Goal: Task Accomplishment & Management: Use online tool/utility

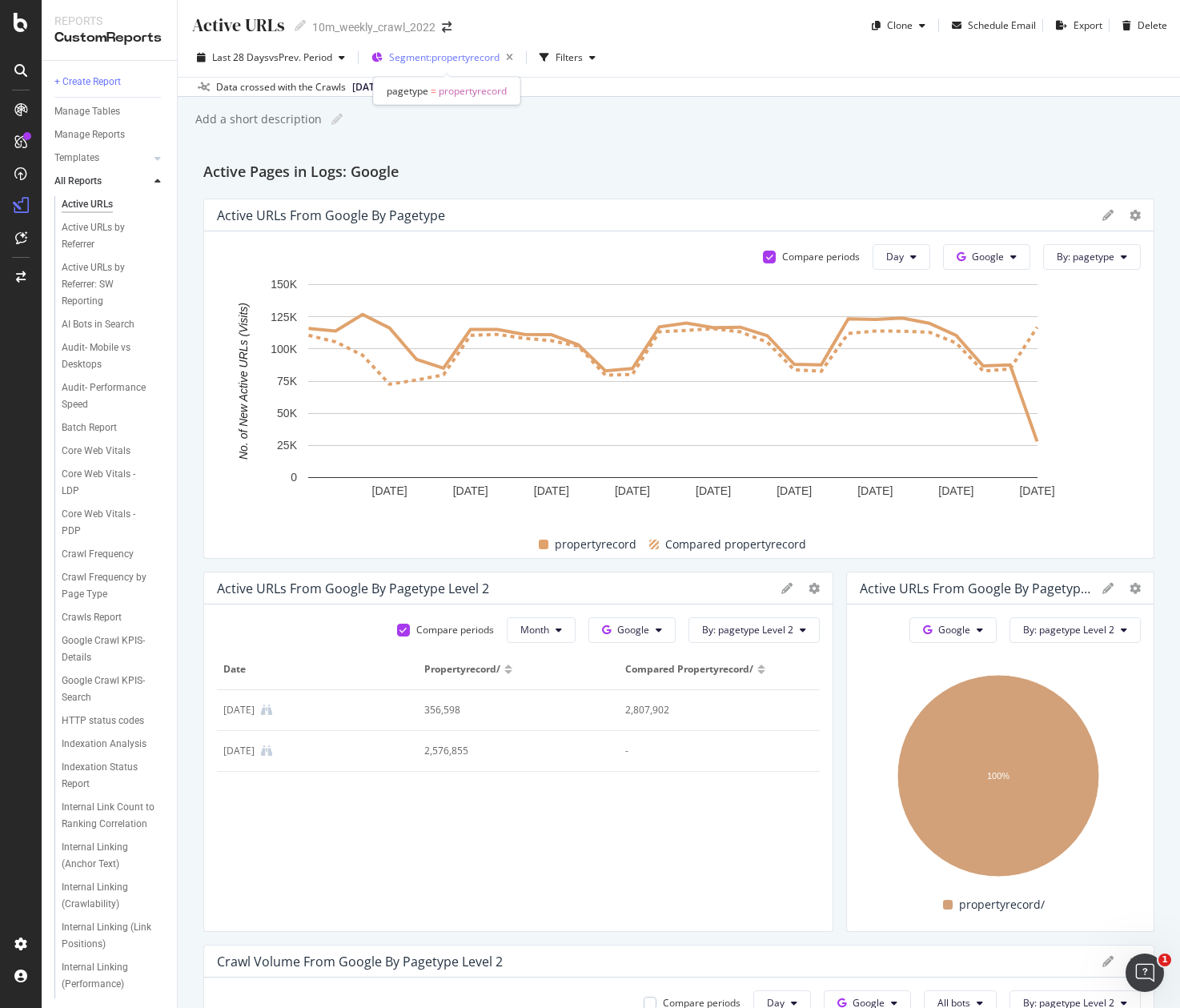
click at [450, 59] on span "Segment: propertyrecord" at bounding box center [444, 57] width 111 height 14
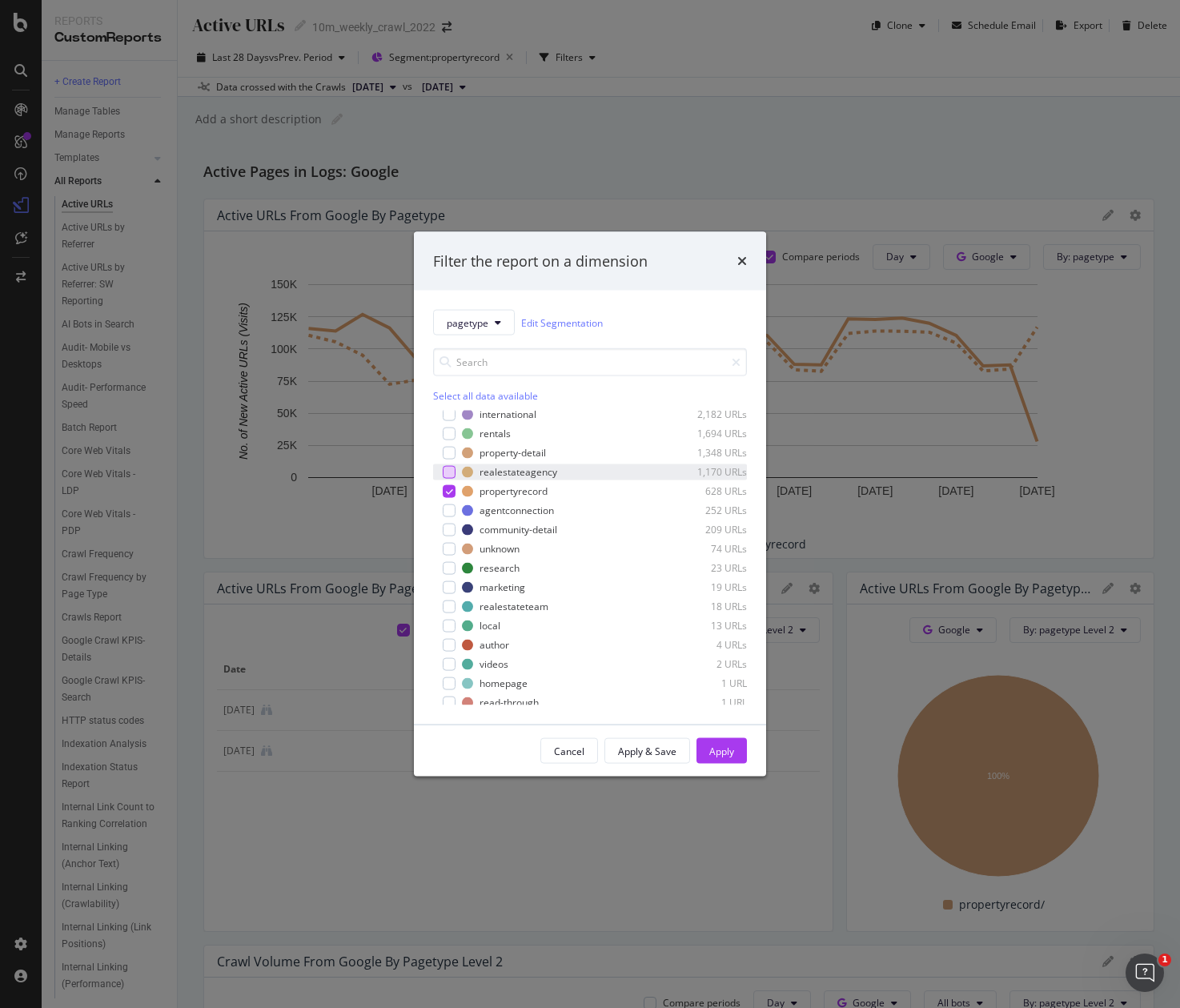
scroll to position [313, 0]
click at [280, 554] on div "Filter the report on a dimension pagetype Edit Segmentation Select all data ava…" at bounding box center [590, 504] width 1180 height 1008
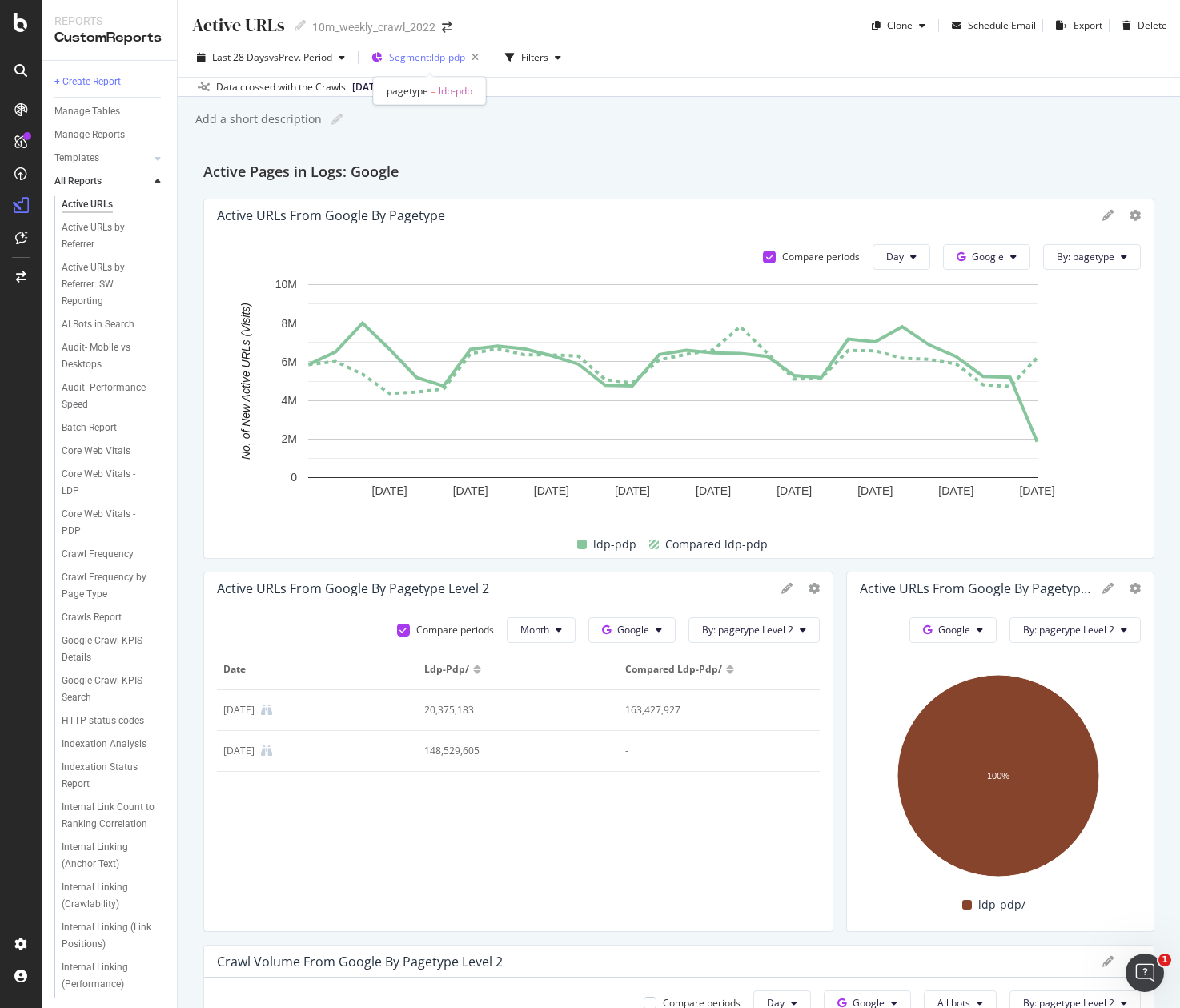
click at [441, 65] on div "Segment: ldp-pdp" at bounding box center [436, 58] width 96 height 23
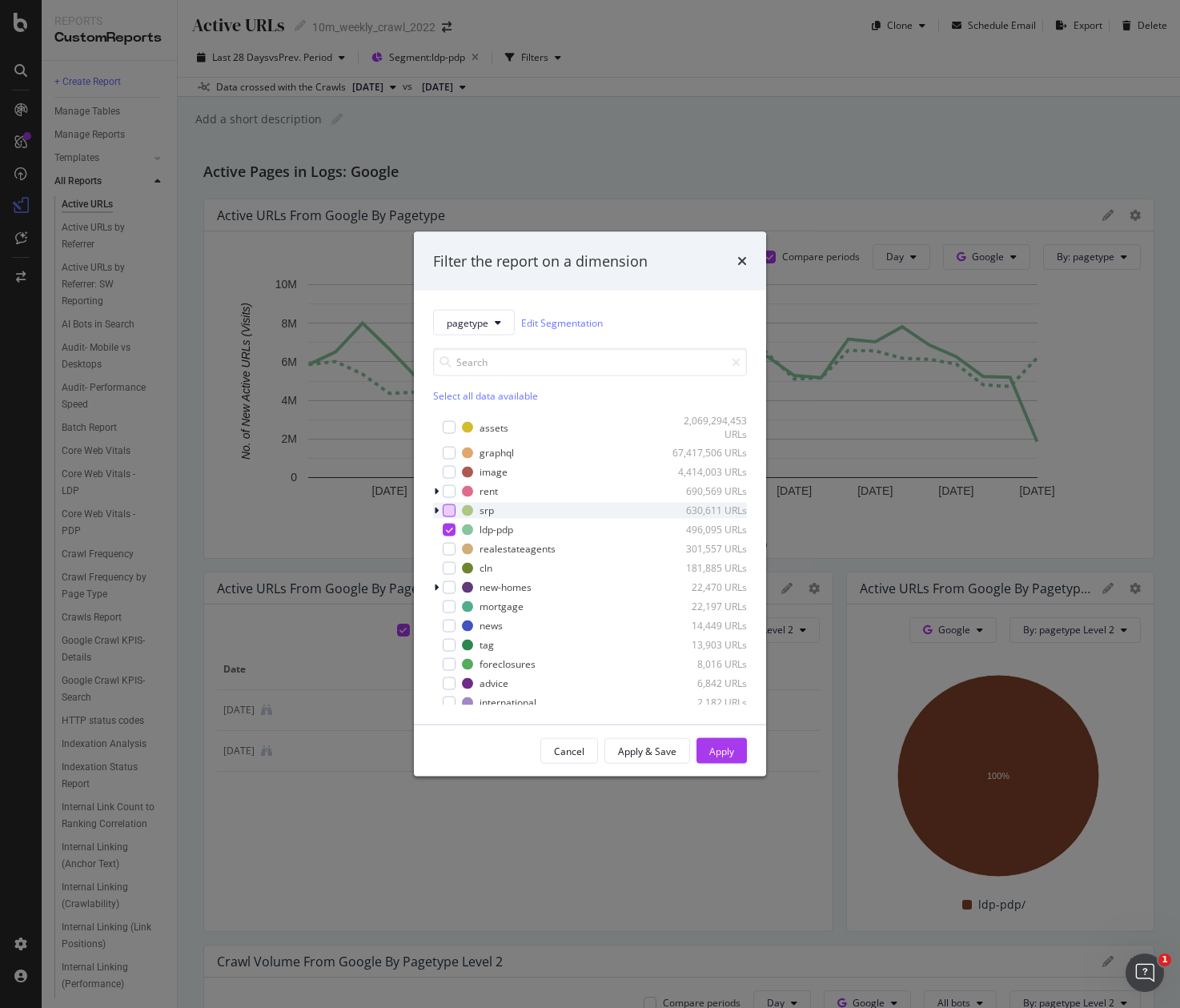
click at [455, 510] on div "modal" at bounding box center [449, 510] width 13 height 13
click at [450, 533] on div "modal" at bounding box center [449, 529] width 13 height 13
click at [434, 514] on icon "modal" at bounding box center [435, 509] width 4 height 10
click at [434, 514] on icon "modal" at bounding box center [435, 509] width 6 height 10
click at [740, 752] on button "Apply" at bounding box center [721, 751] width 50 height 25
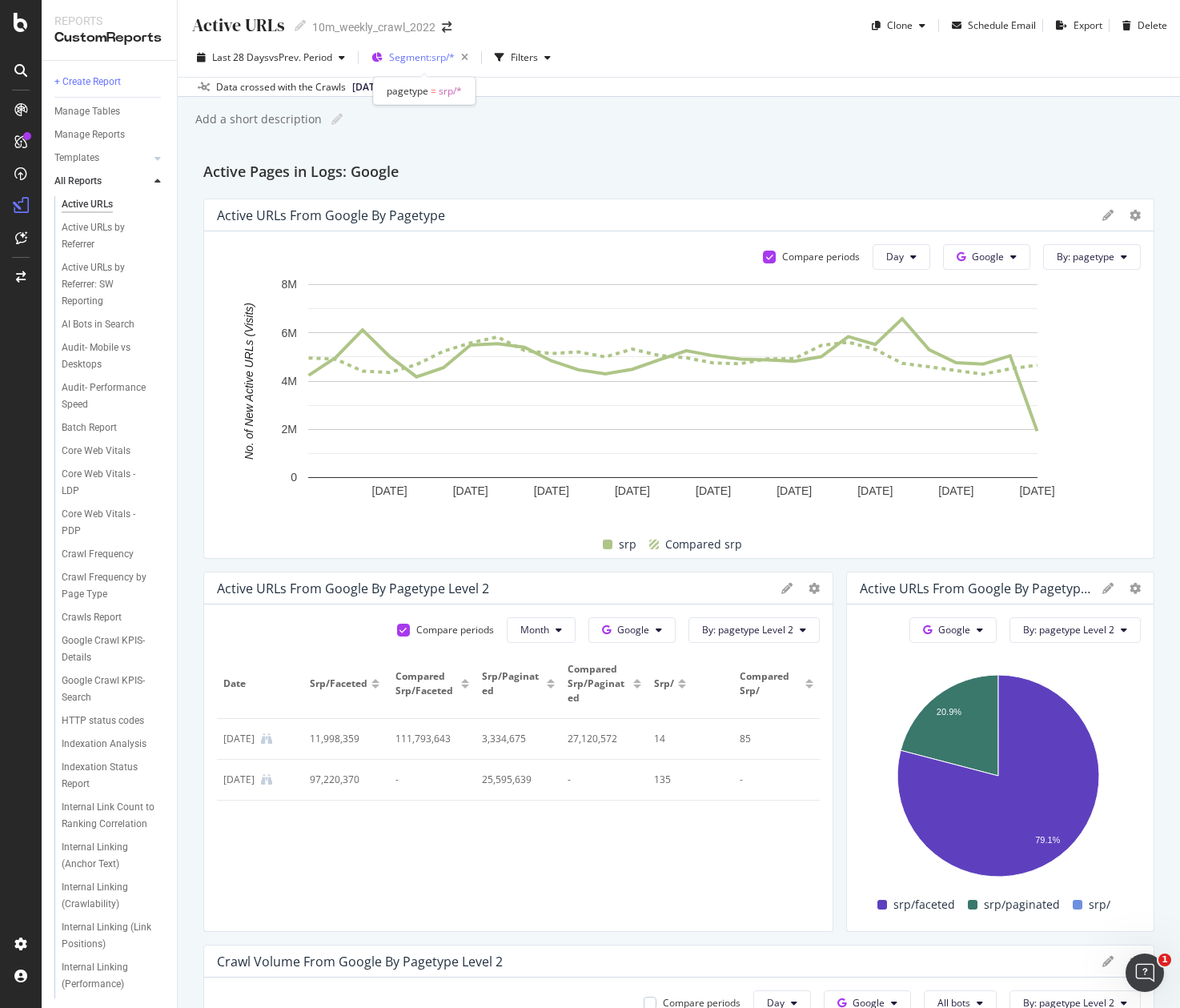
click at [386, 59] on div "Segment: srp/*" at bounding box center [423, 57] width 104 height 24
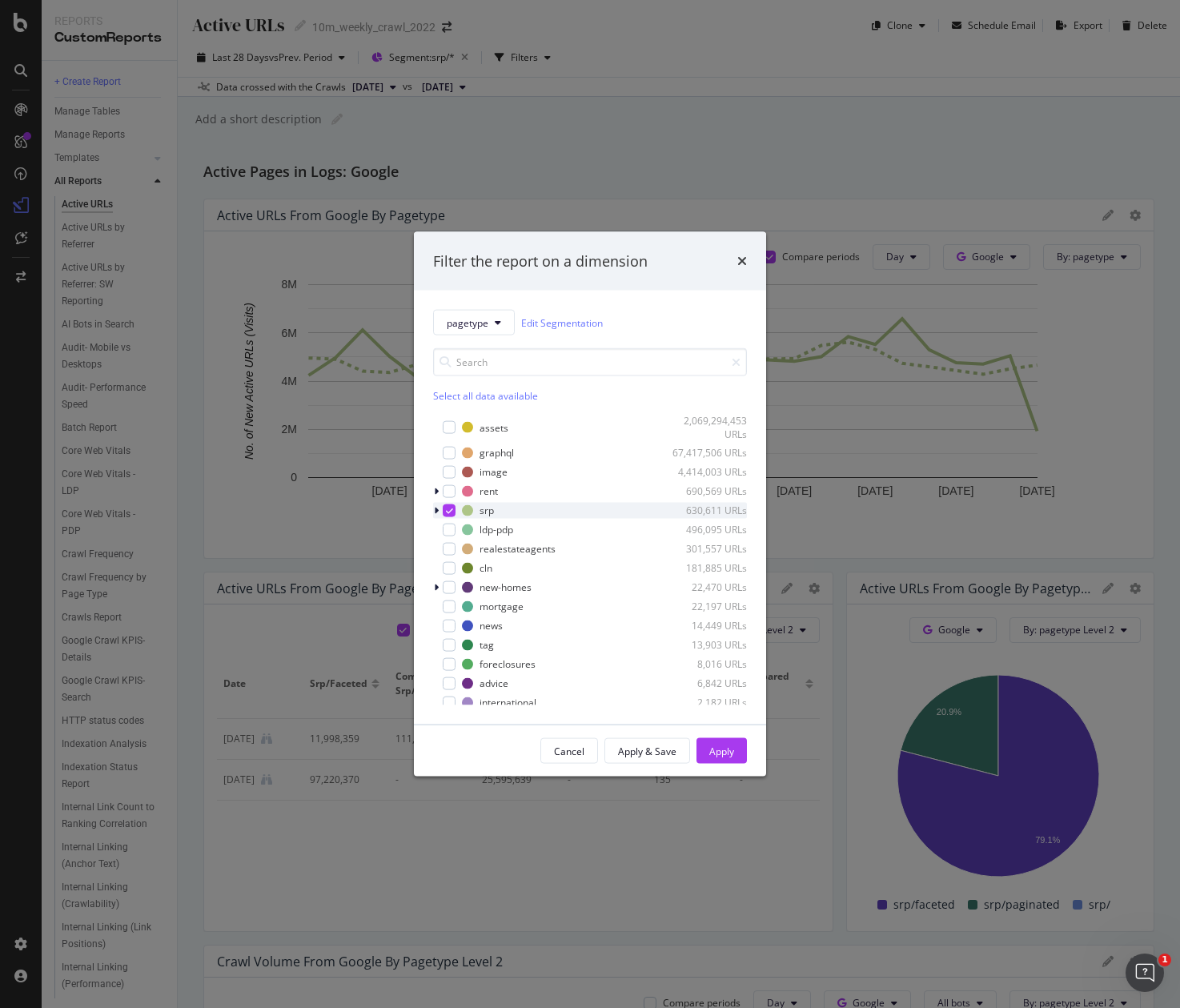
click at [449, 516] on div "srp 630,611 URLs" at bounding box center [589, 510] width 313 height 16
click at [449, 514] on div "modal" at bounding box center [449, 510] width 13 height 13
click at [435, 514] on icon "modal" at bounding box center [435, 509] width 6 height 10
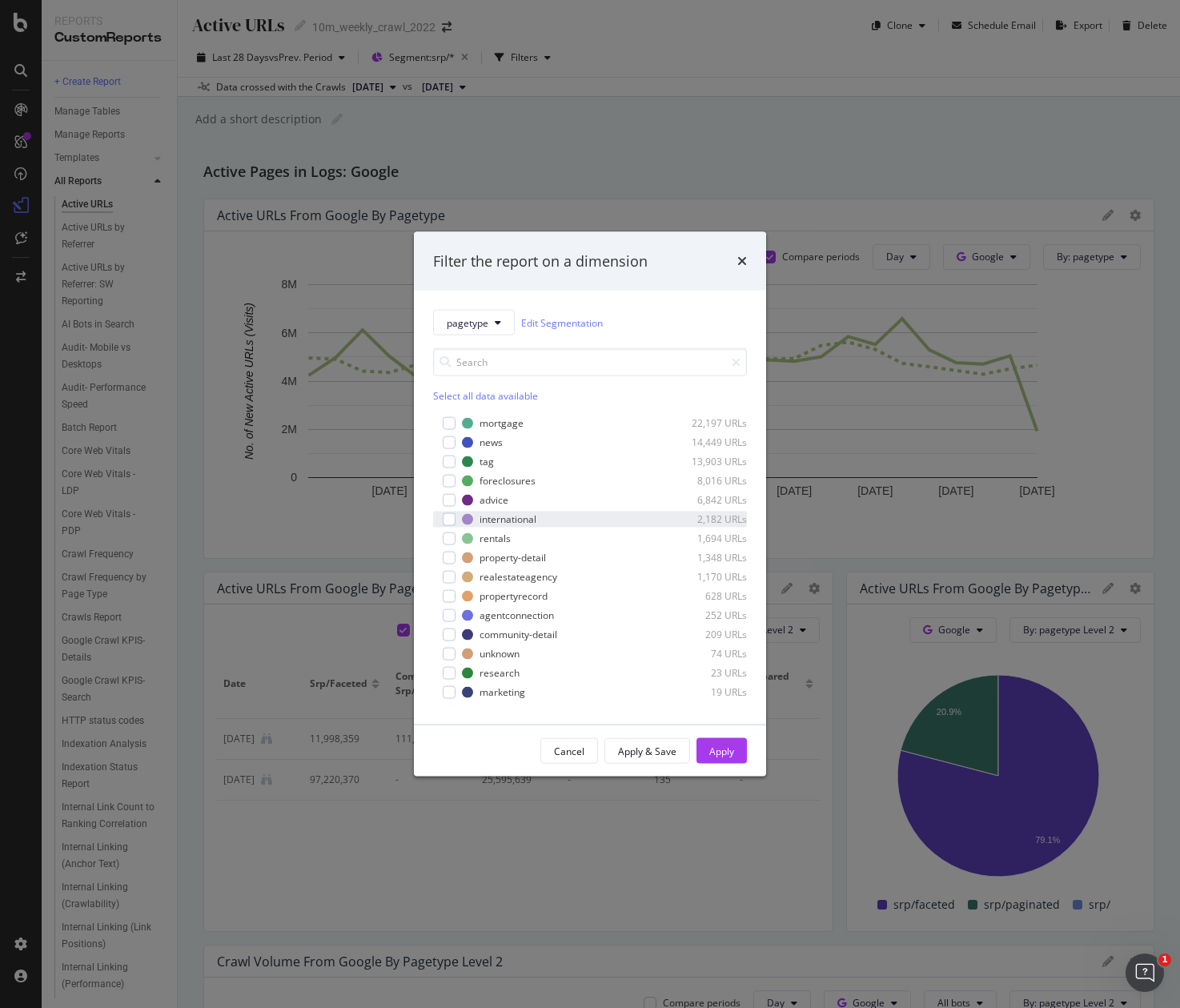
scroll to position [186, 0]
click at [448, 538] on div "modal" at bounding box center [449, 536] width 13 height 13
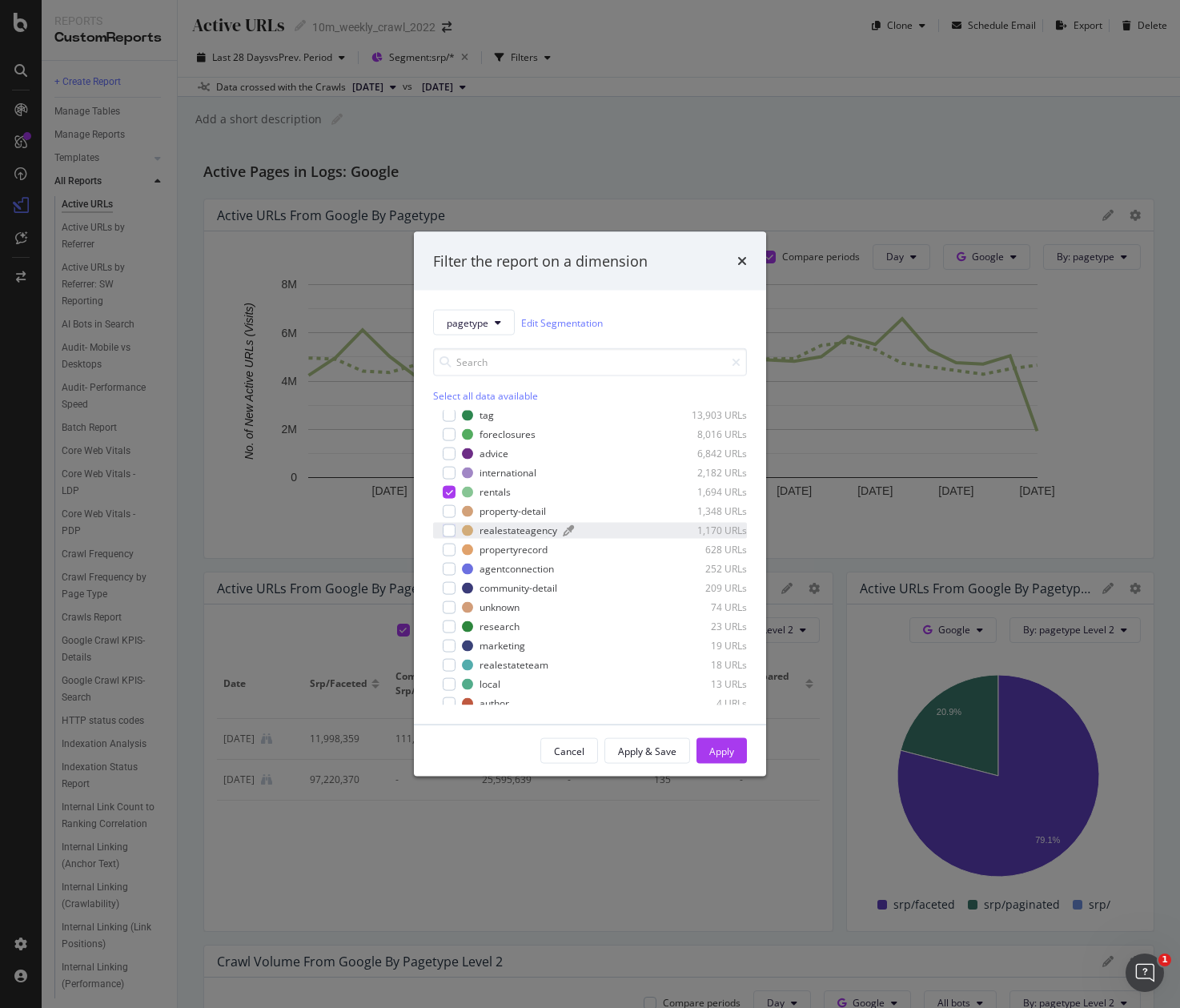
scroll to position [237, 0]
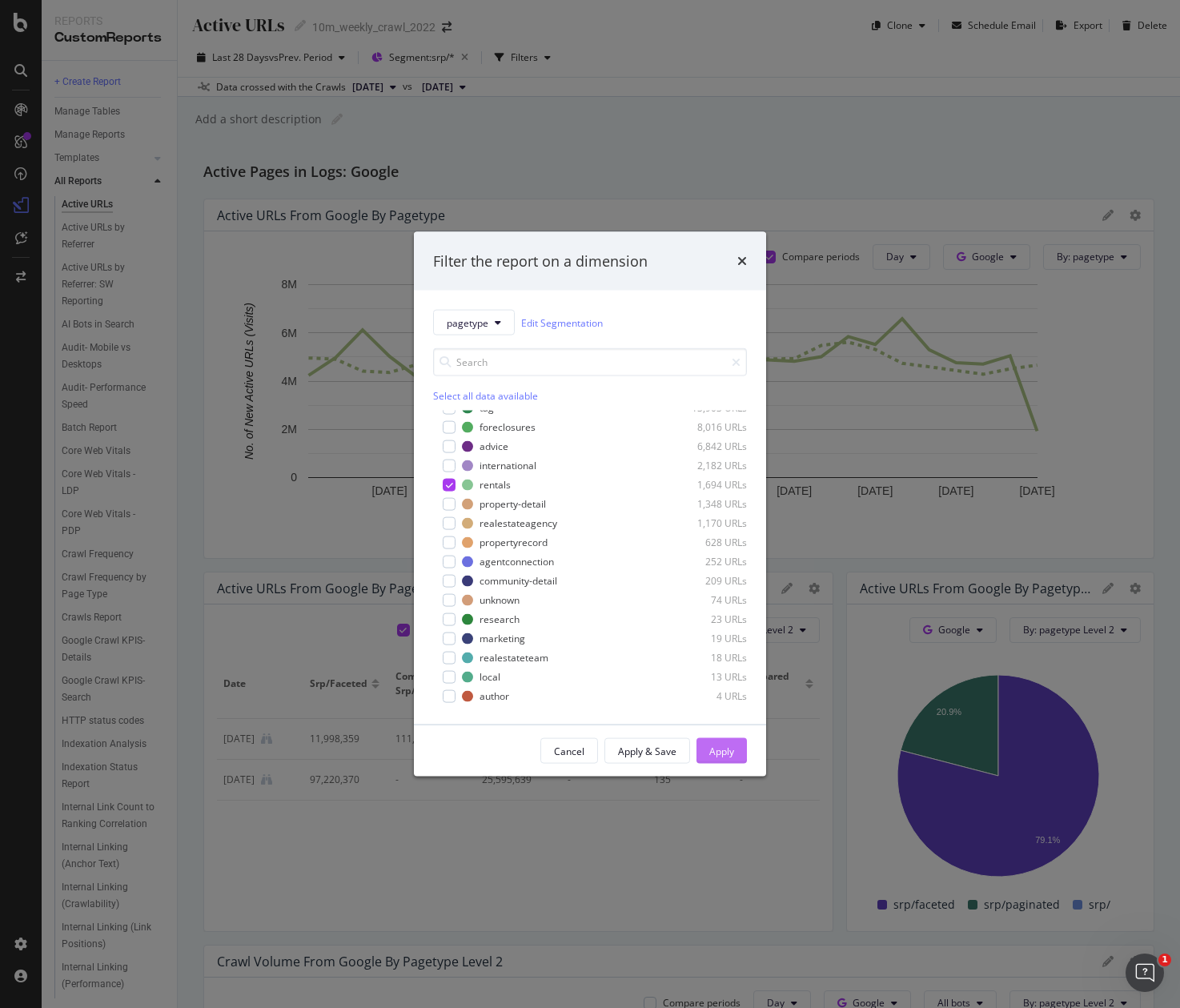
click at [724, 752] on div "Apply" at bounding box center [722, 751] width 25 height 14
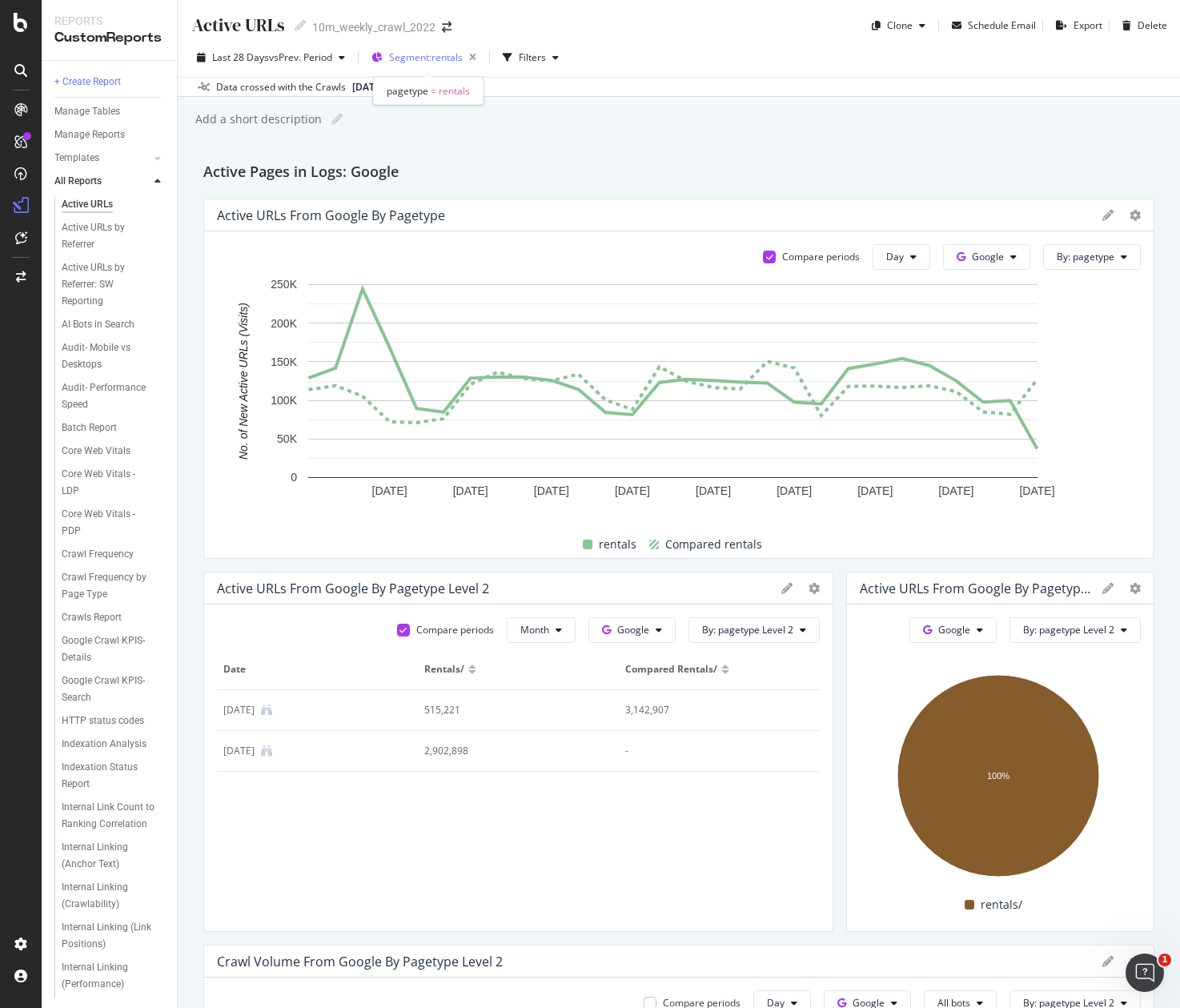
click at [408, 56] on span "Segment: rentals" at bounding box center [426, 57] width 74 height 14
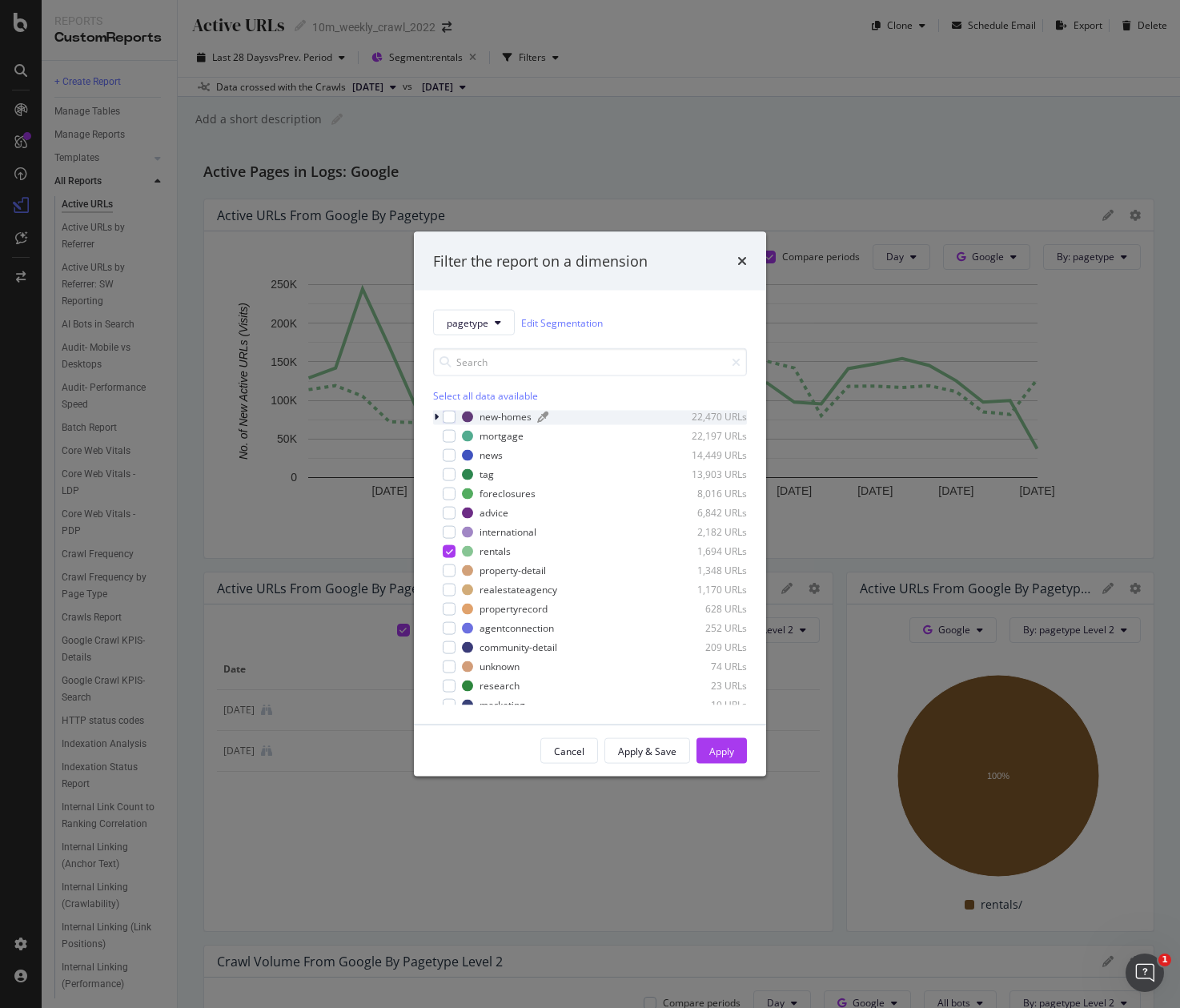
scroll to position [180, 0]
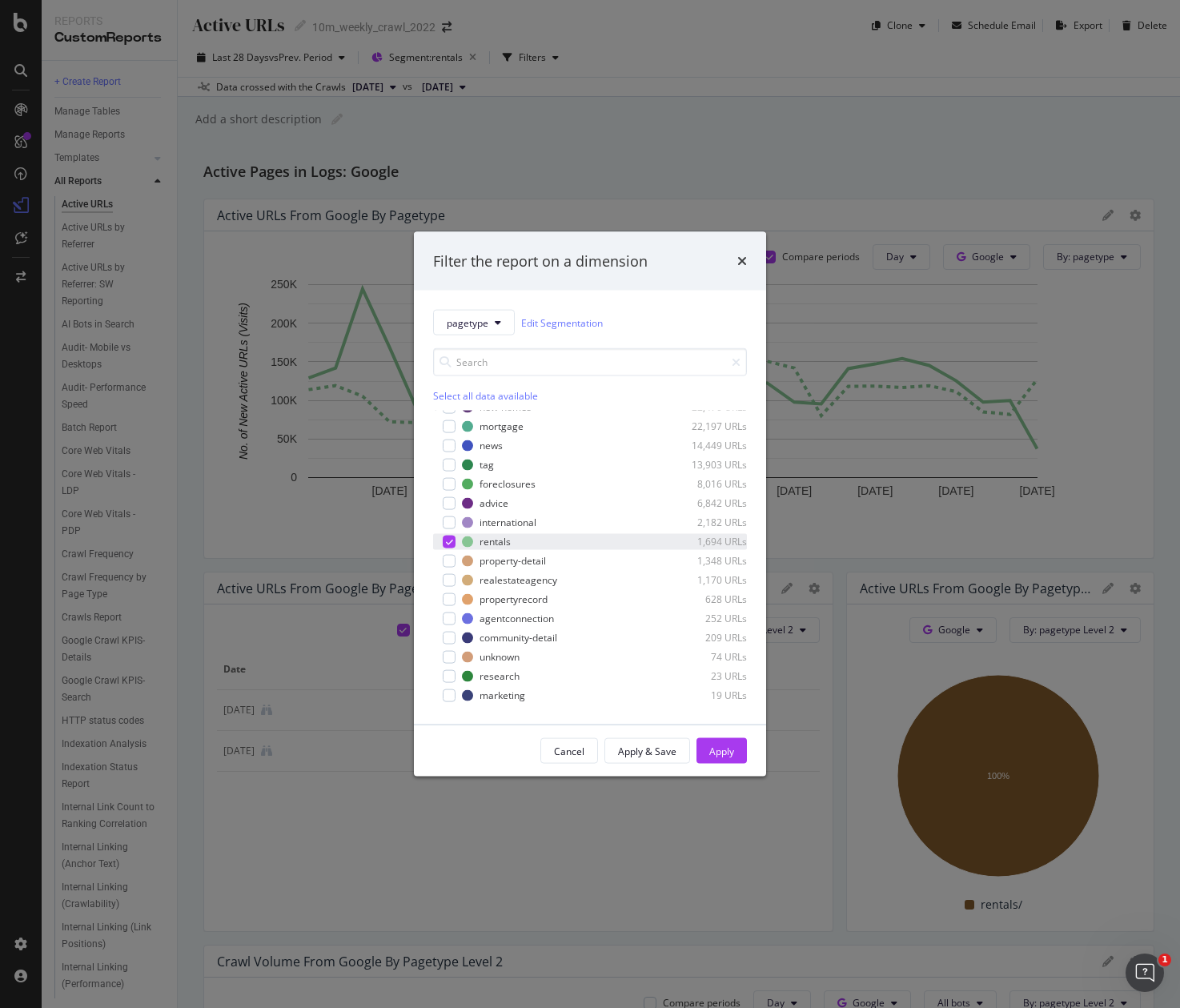
click at [450, 544] on icon "modal" at bounding box center [450, 541] width 7 height 8
click at [453, 596] on div "modal" at bounding box center [449, 599] width 13 height 13
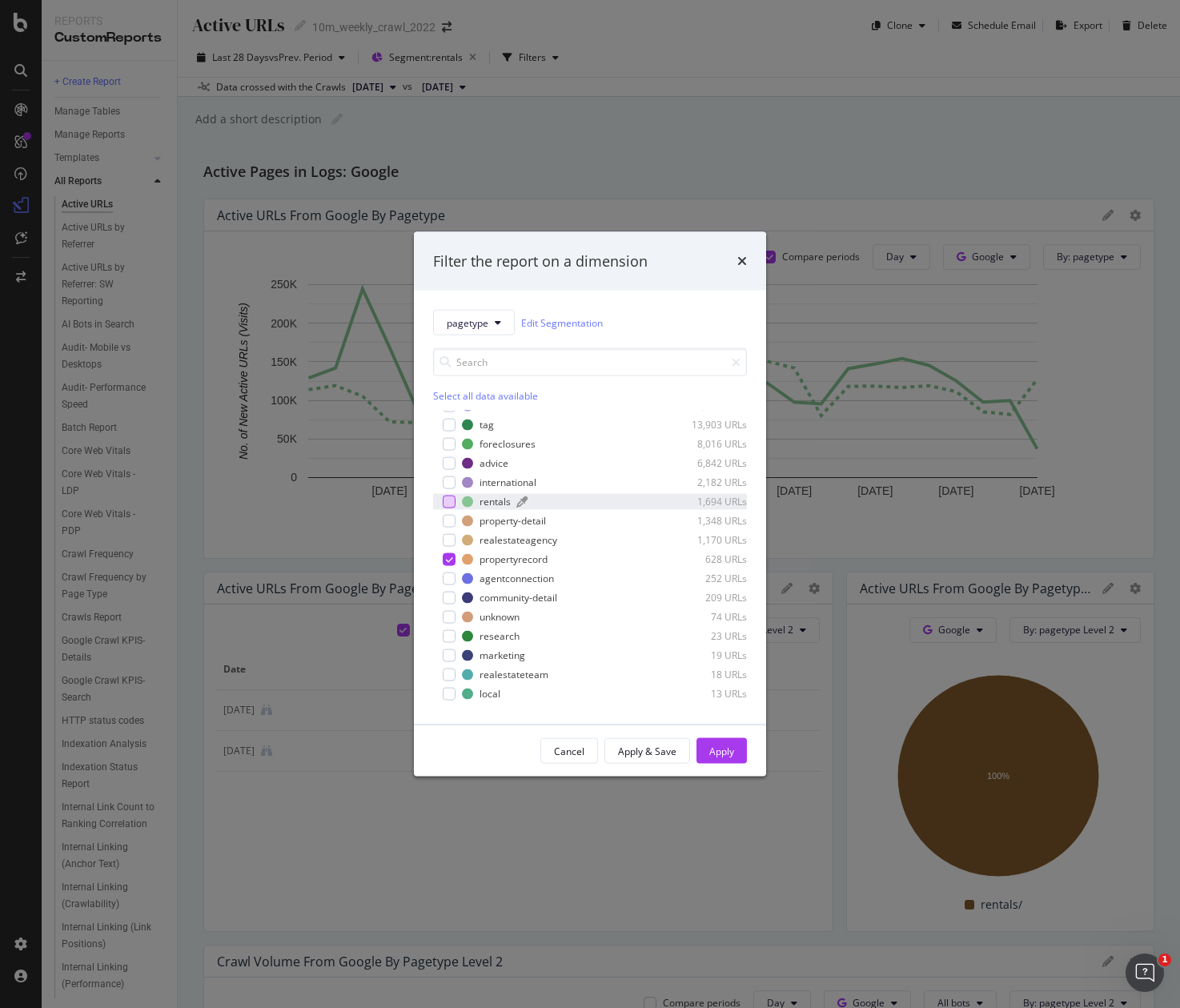
scroll to position [239, 0]
click at [714, 753] on div "Apply" at bounding box center [722, 751] width 25 height 14
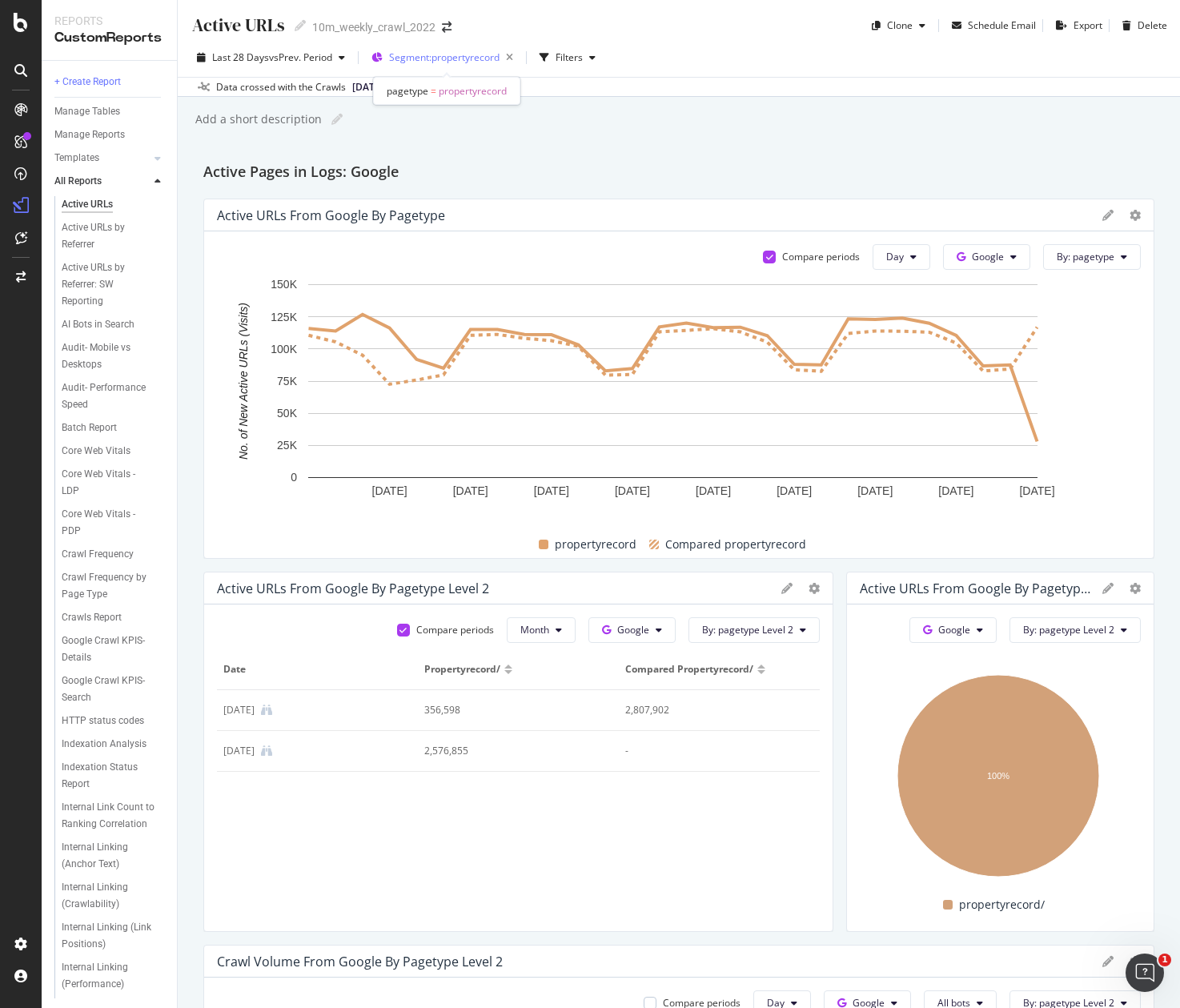
click at [406, 56] on span "Segment: propertyrecord" at bounding box center [444, 57] width 111 height 14
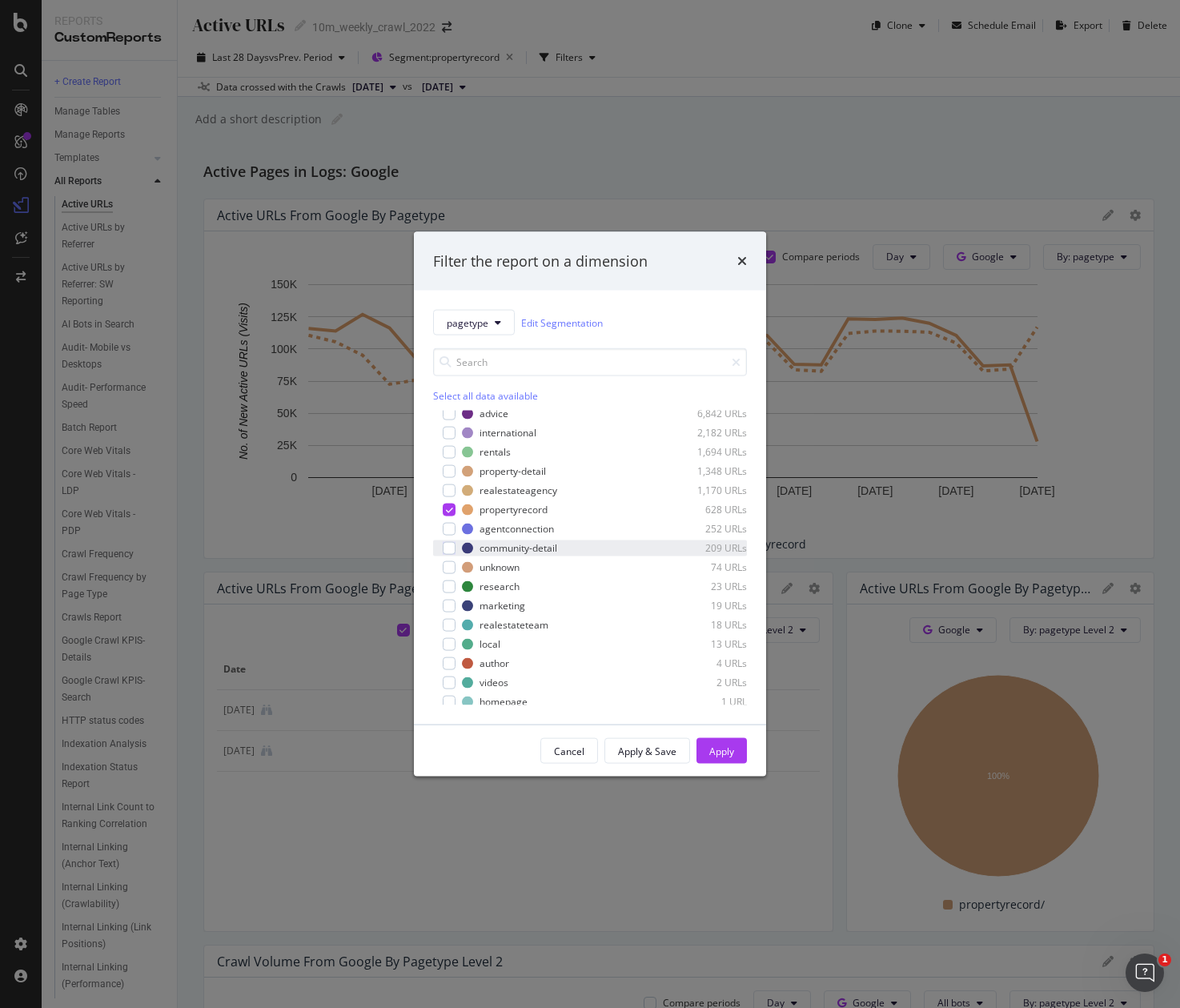
scroll to position [271, 0]
click at [450, 551] on div "modal" at bounding box center [449, 546] width 13 height 13
click at [446, 506] on icon "modal" at bounding box center [450, 508] width 7 height 8
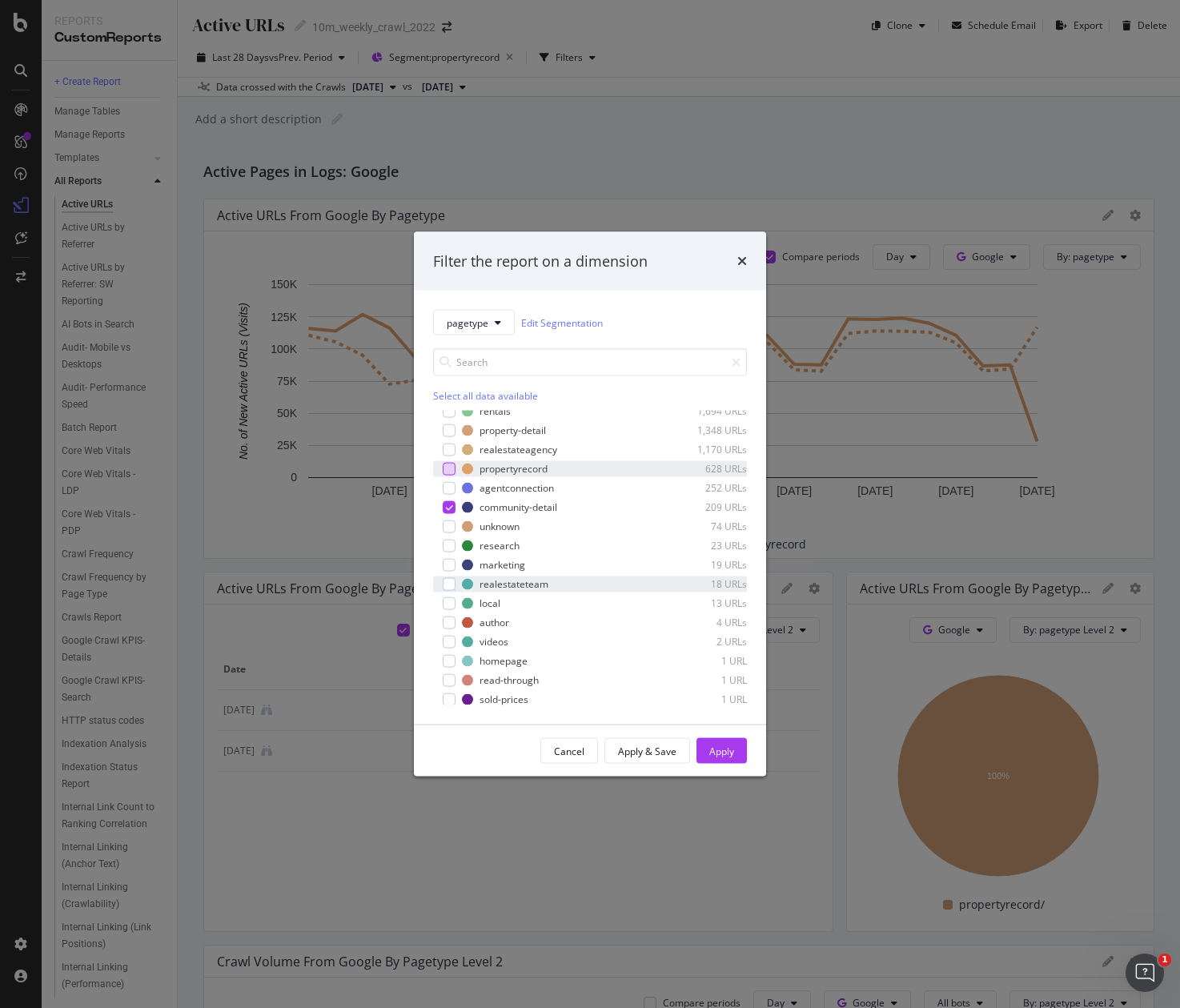
scroll to position [313, 0]
click at [721, 745] on div "Apply" at bounding box center [722, 751] width 25 height 14
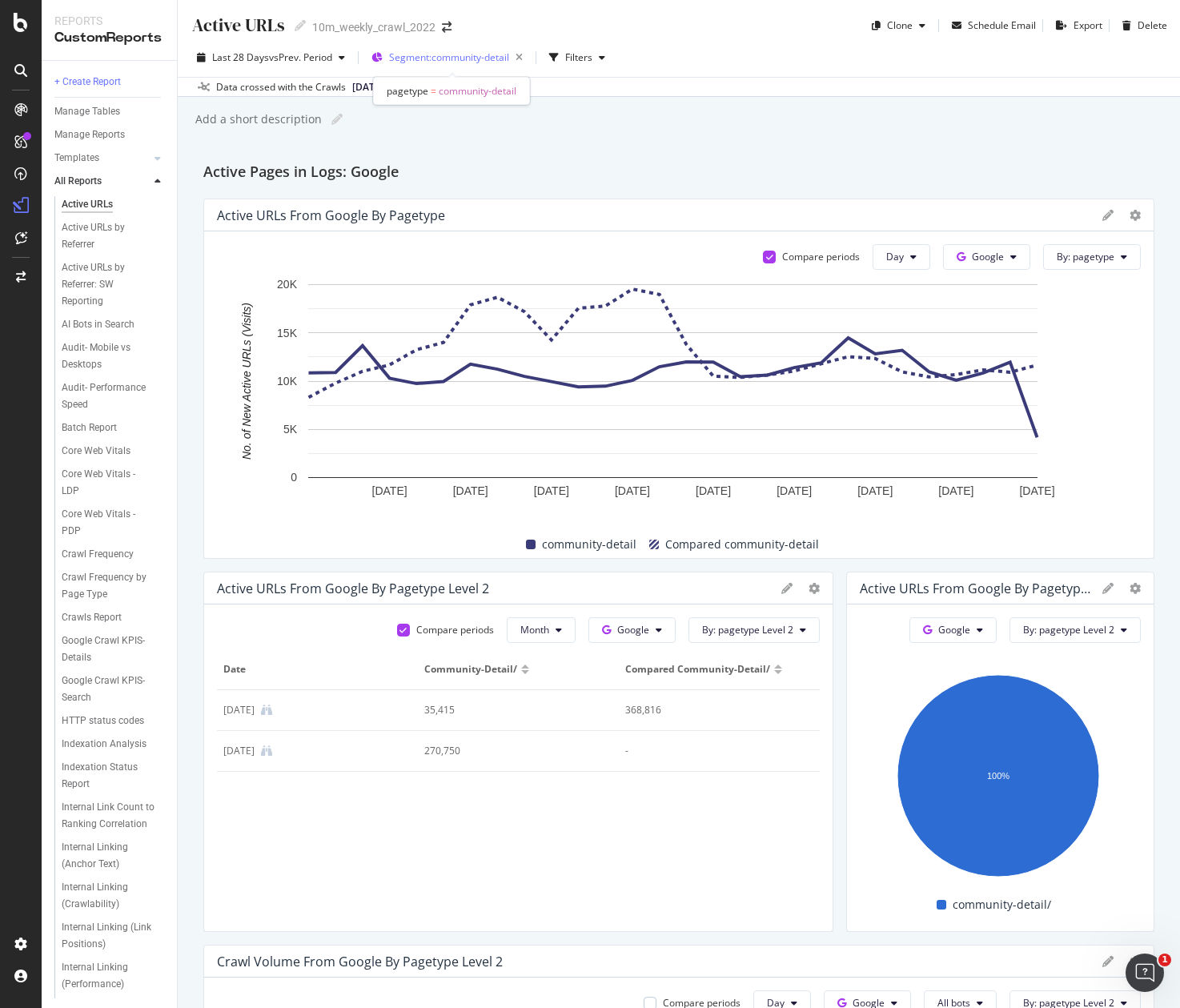
click at [405, 58] on span "Segment: community-detail" at bounding box center [449, 57] width 120 height 14
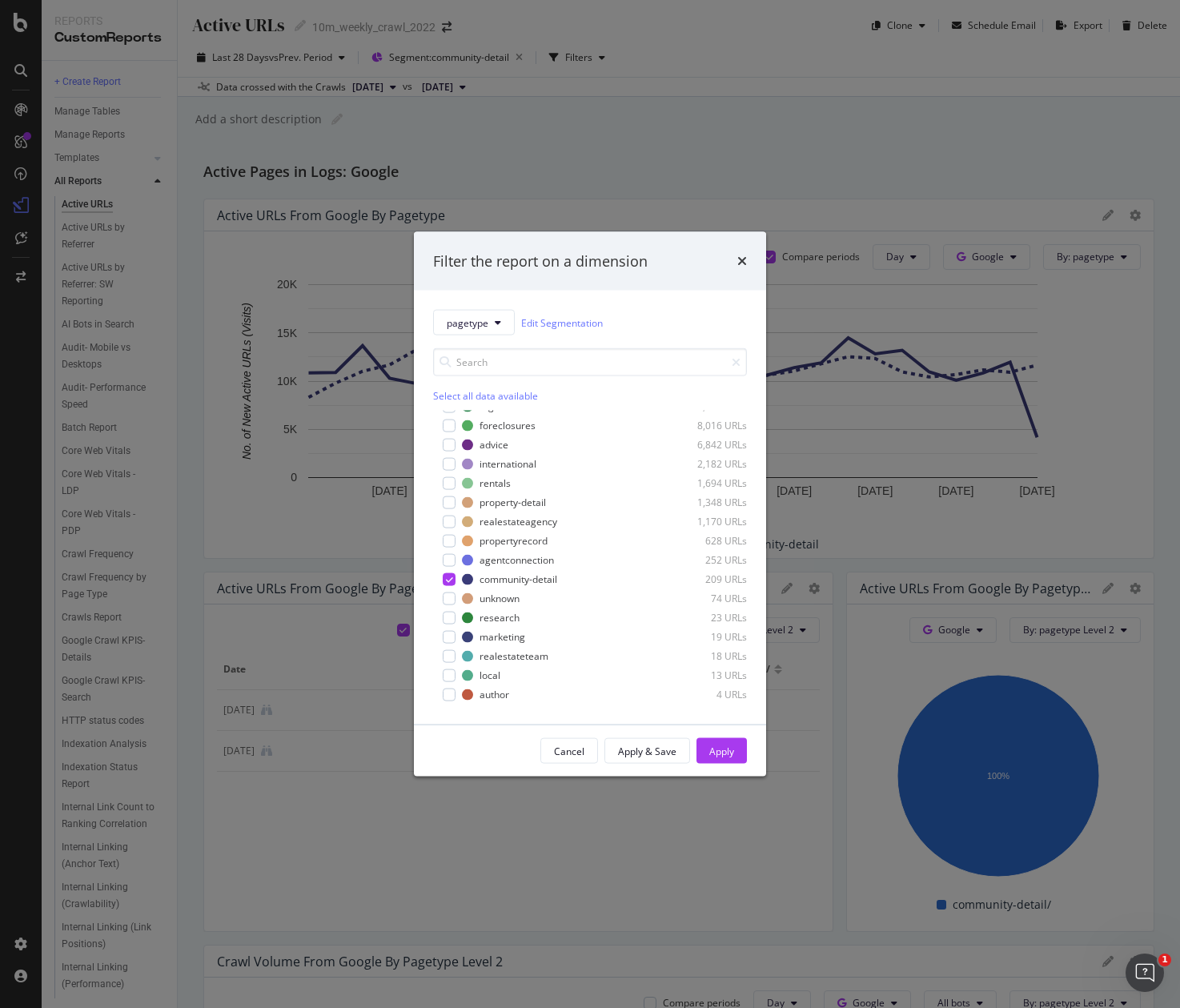
scroll to position [313, 0]
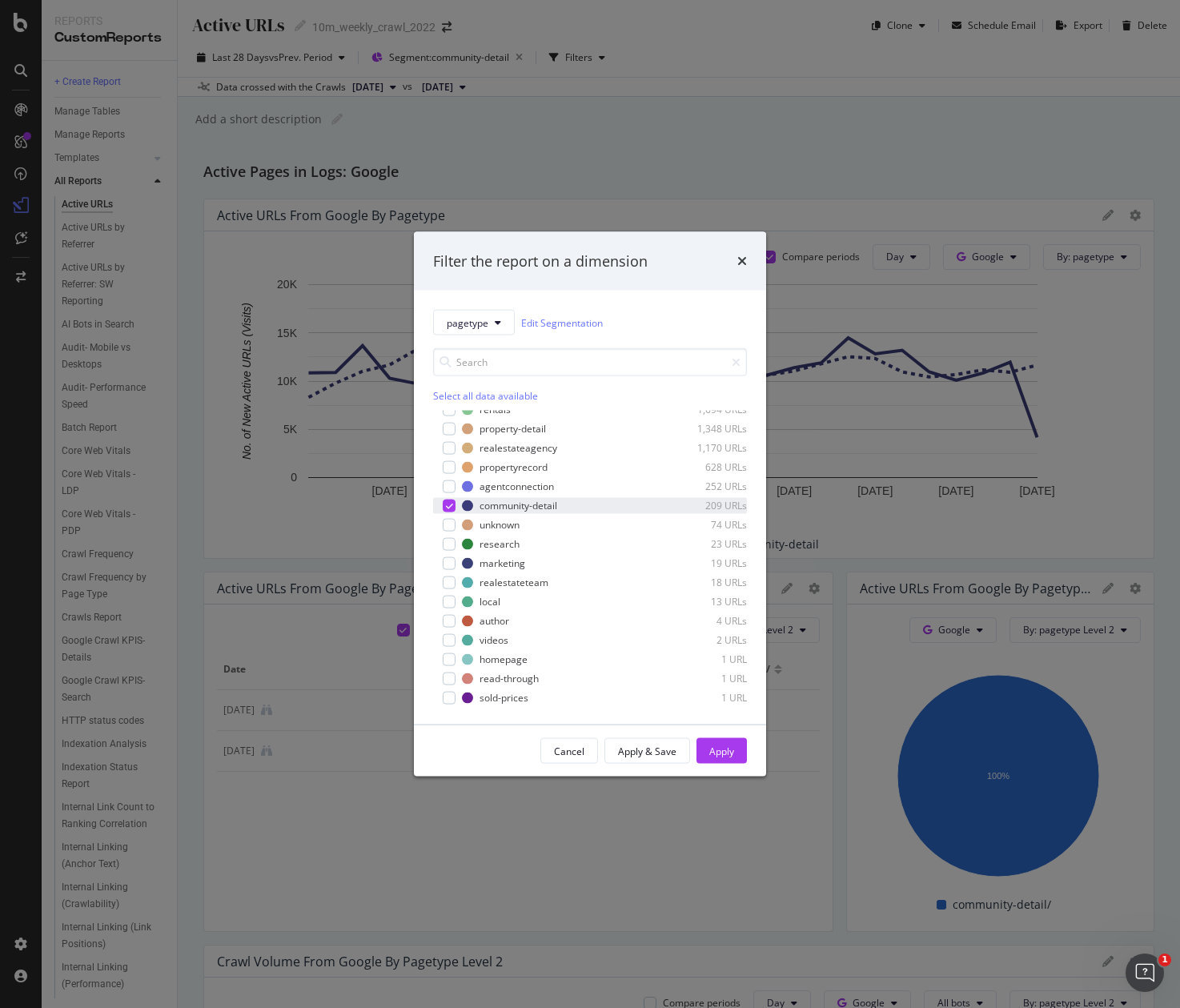
click at [450, 510] on div "modal" at bounding box center [449, 505] width 13 height 13
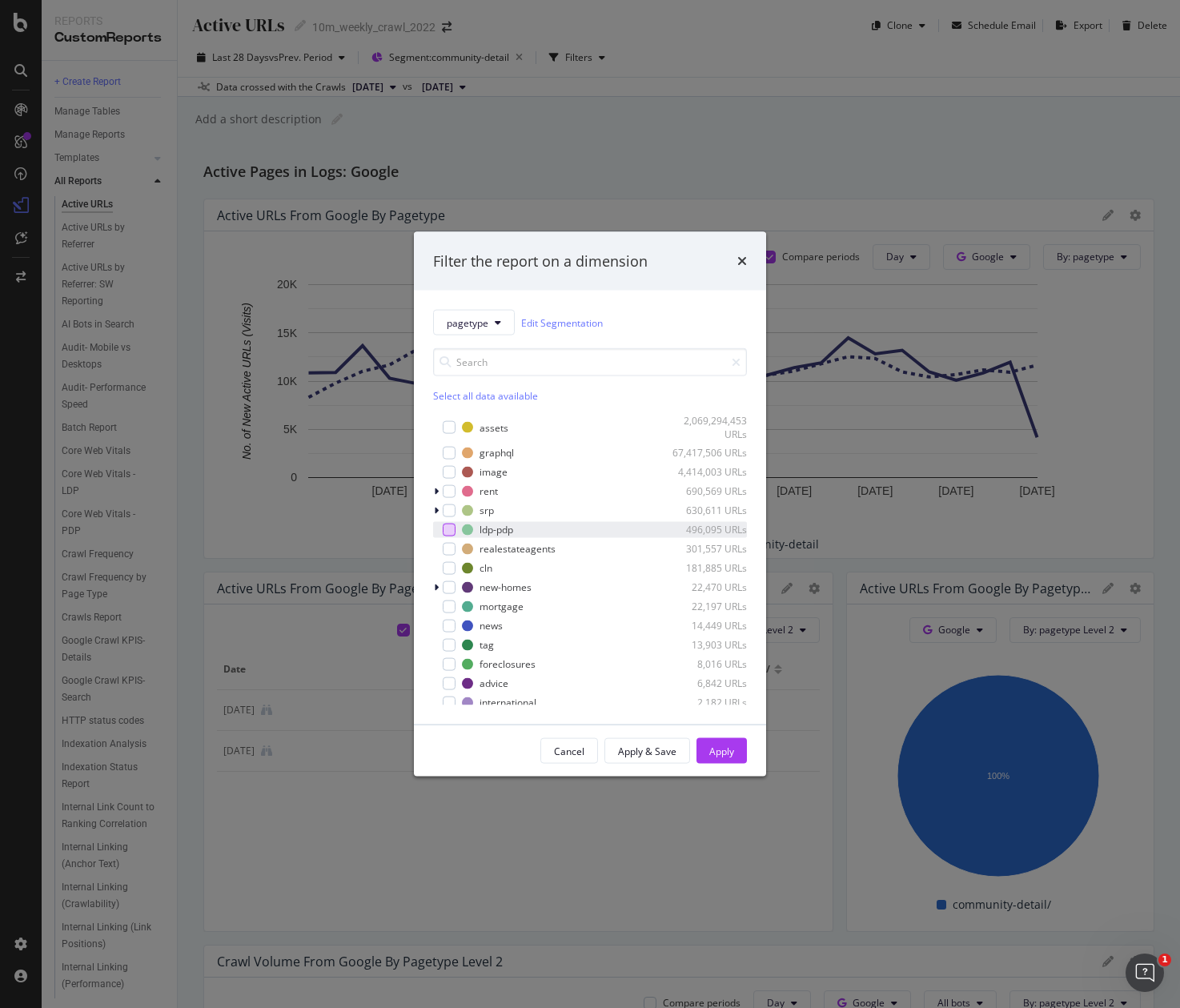
click at [449, 529] on div "modal" at bounding box center [449, 529] width 13 height 13
click at [713, 752] on div "Apply" at bounding box center [722, 751] width 25 height 14
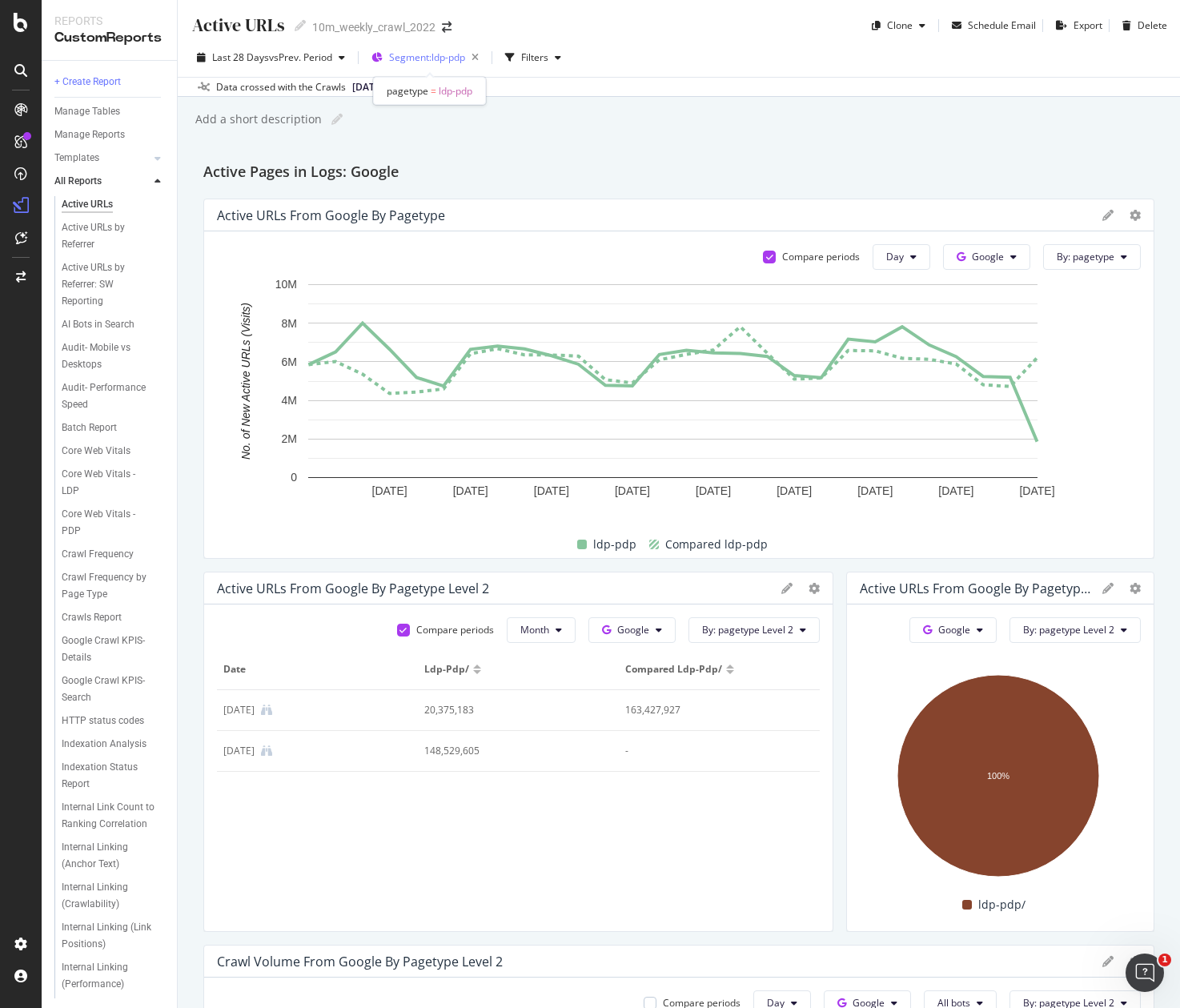
click at [400, 59] on span "Segment: ldp-pdp" at bounding box center [427, 57] width 76 height 14
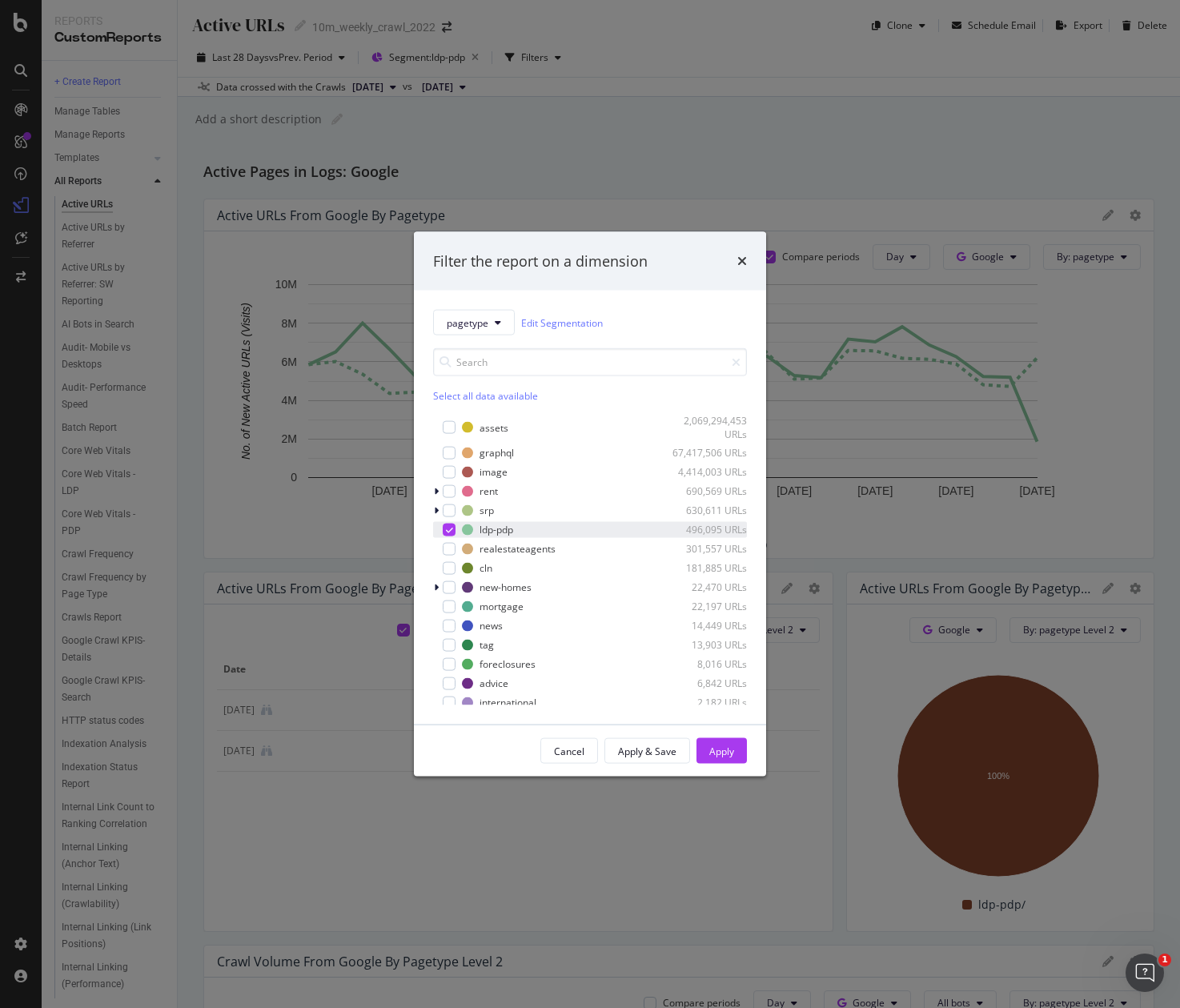
click at [450, 532] on icon "modal" at bounding box center [450, 529] width 7 height 8
click at [450, 547] on div "modal" at bounding box center [449, 548] width 13 height 13
click at [736, 760] on button "Apply" at bounding box center [721, 751] width 50 height 25
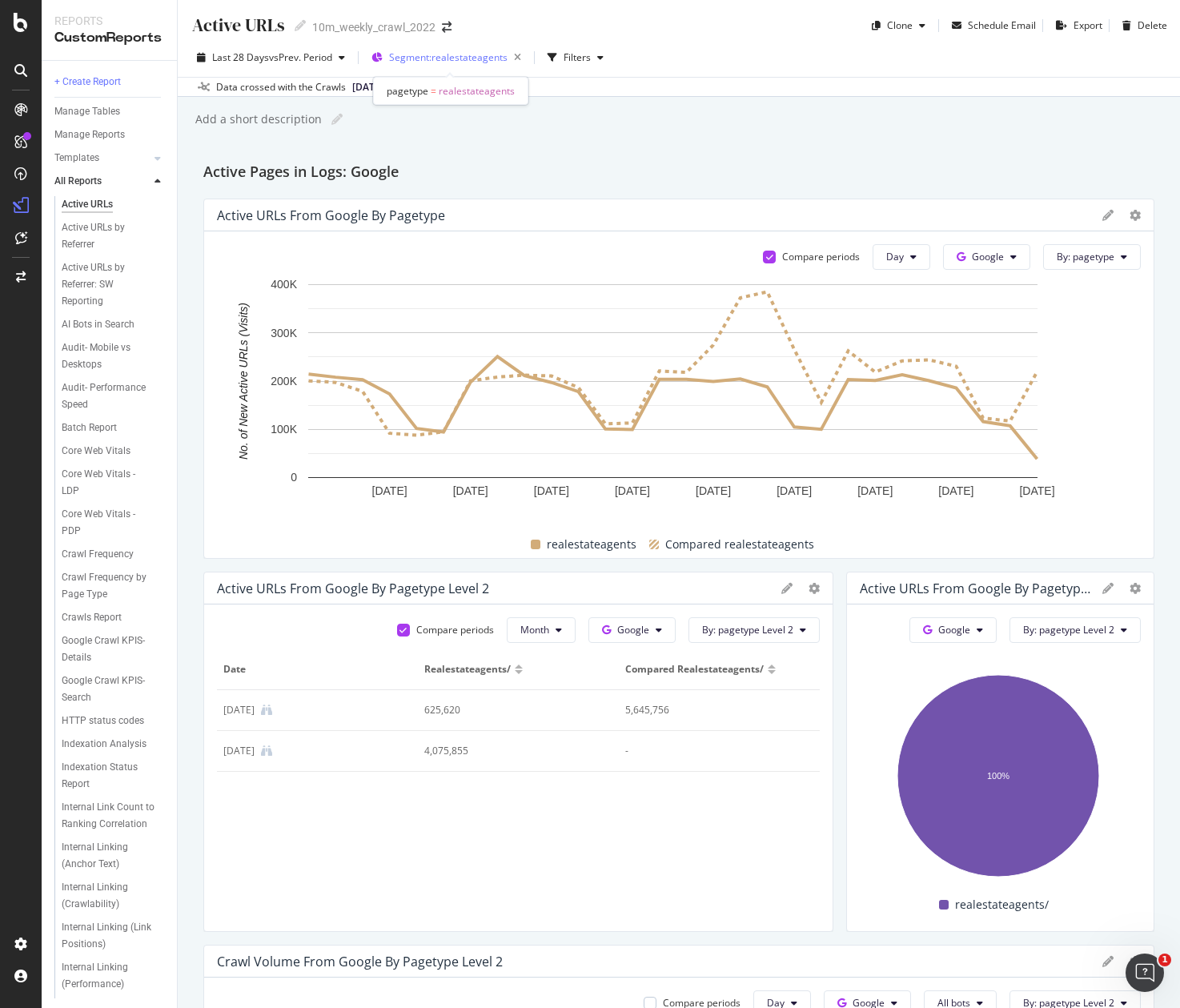
click at [420, 60] on span "Segment: realestateagents" at bounding box center [448, 57] width 119 height 14
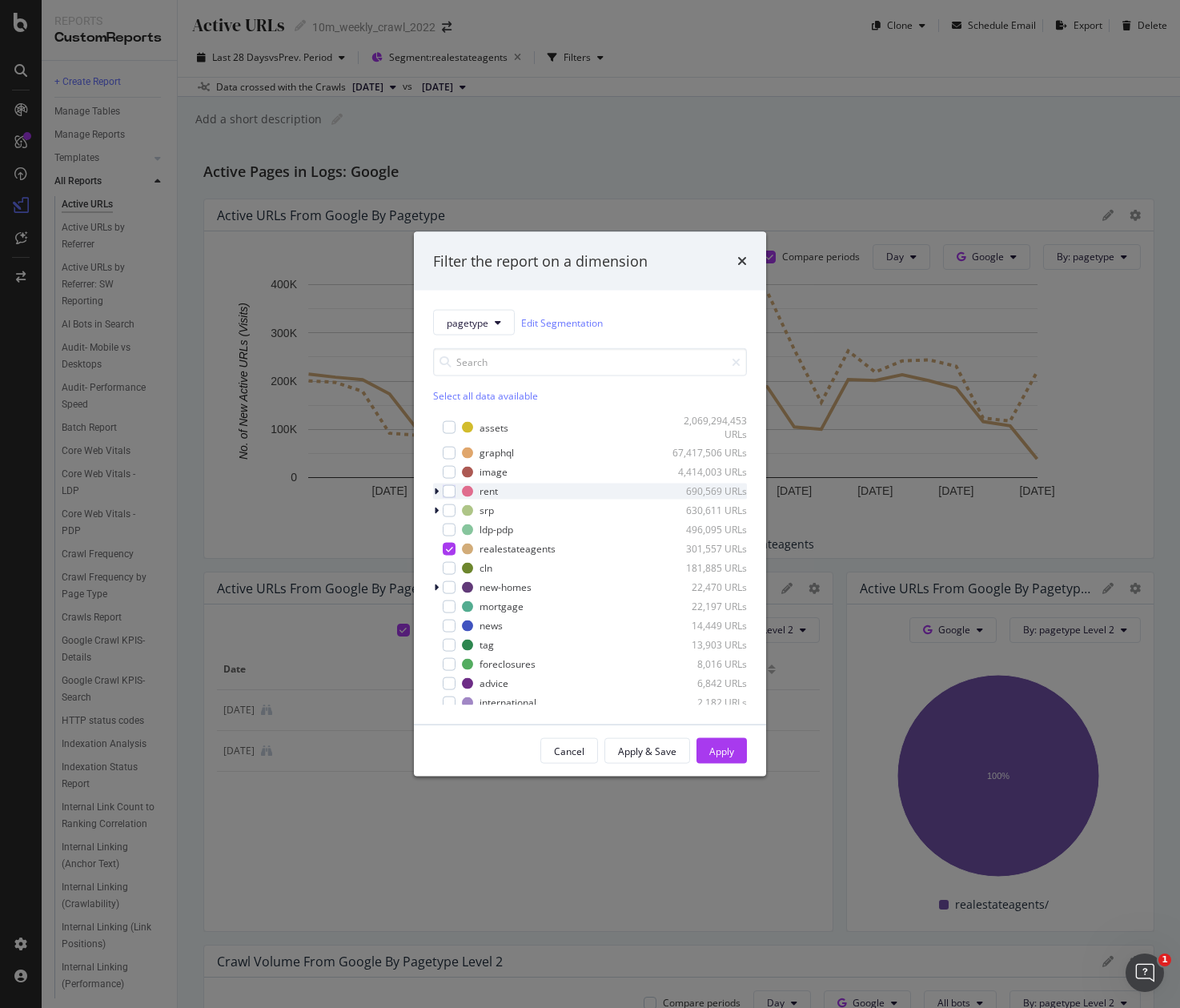
click at [436, 493] on icon "modal" at bounding box center [435, 491] width 4 height 10
click at [436, 493] on icon "modal" at bounding box center [435, 491] width 6 height 10
click at [450, 552] on div "modal" at bounding box center [449, 548] width 13 height 13
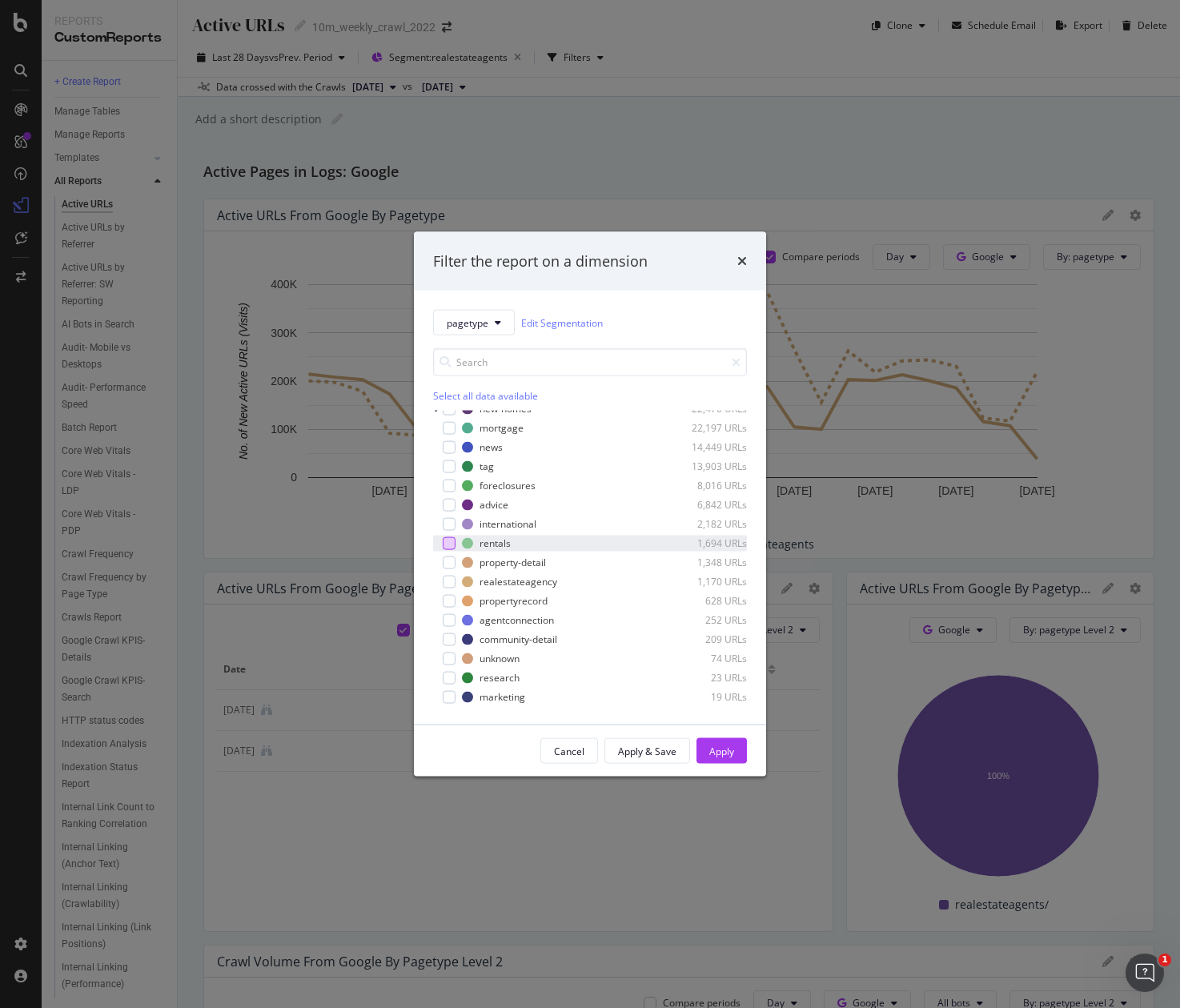
scroll to position [186, 0]
click at [454, 592] on div "modal" at bounding box center [449, 593] width 13 height 13
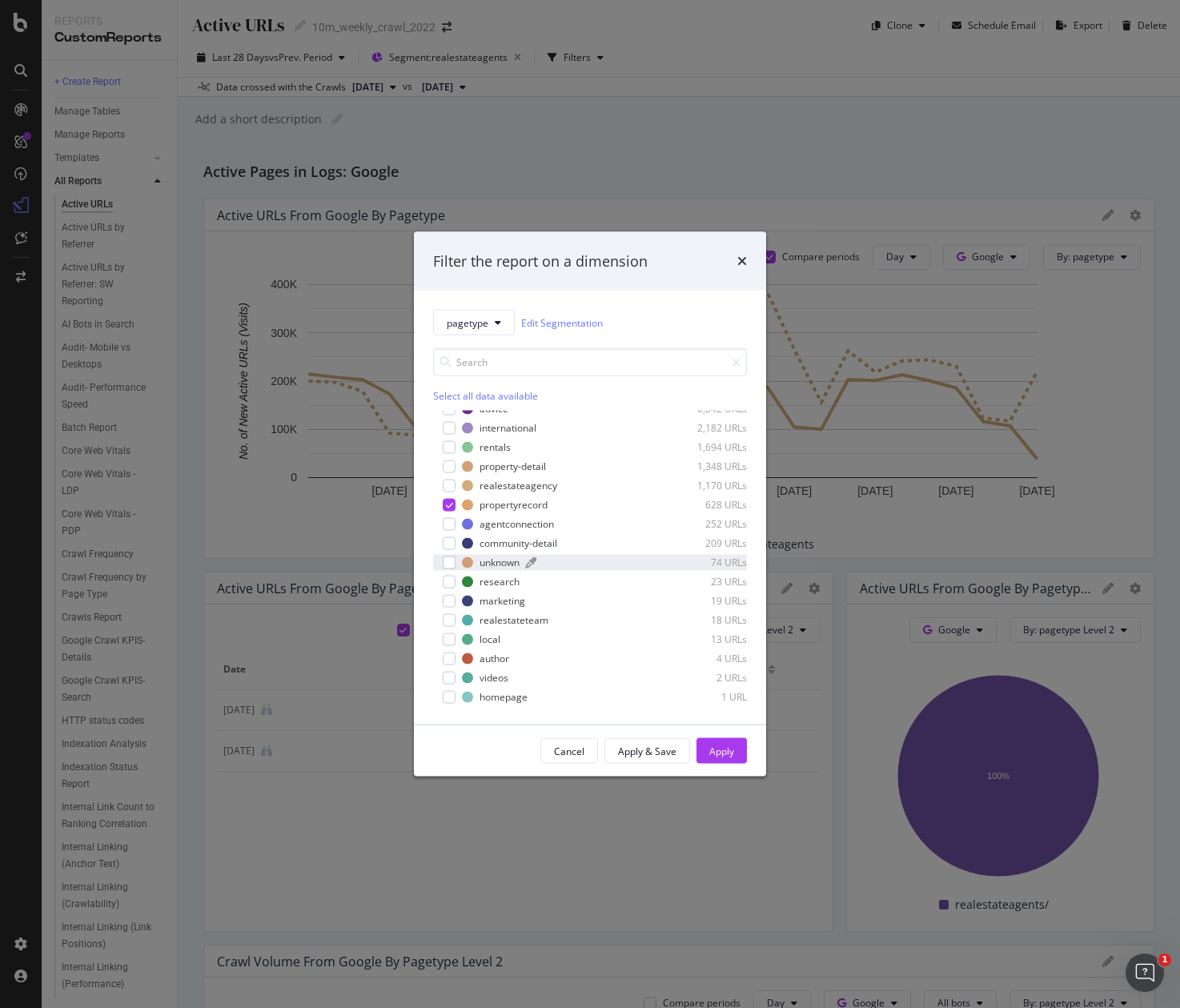
scroll to position [281, 0]
click at [728, 745] on div "Apply" at bounding box center [722, 751] width 25 height 14
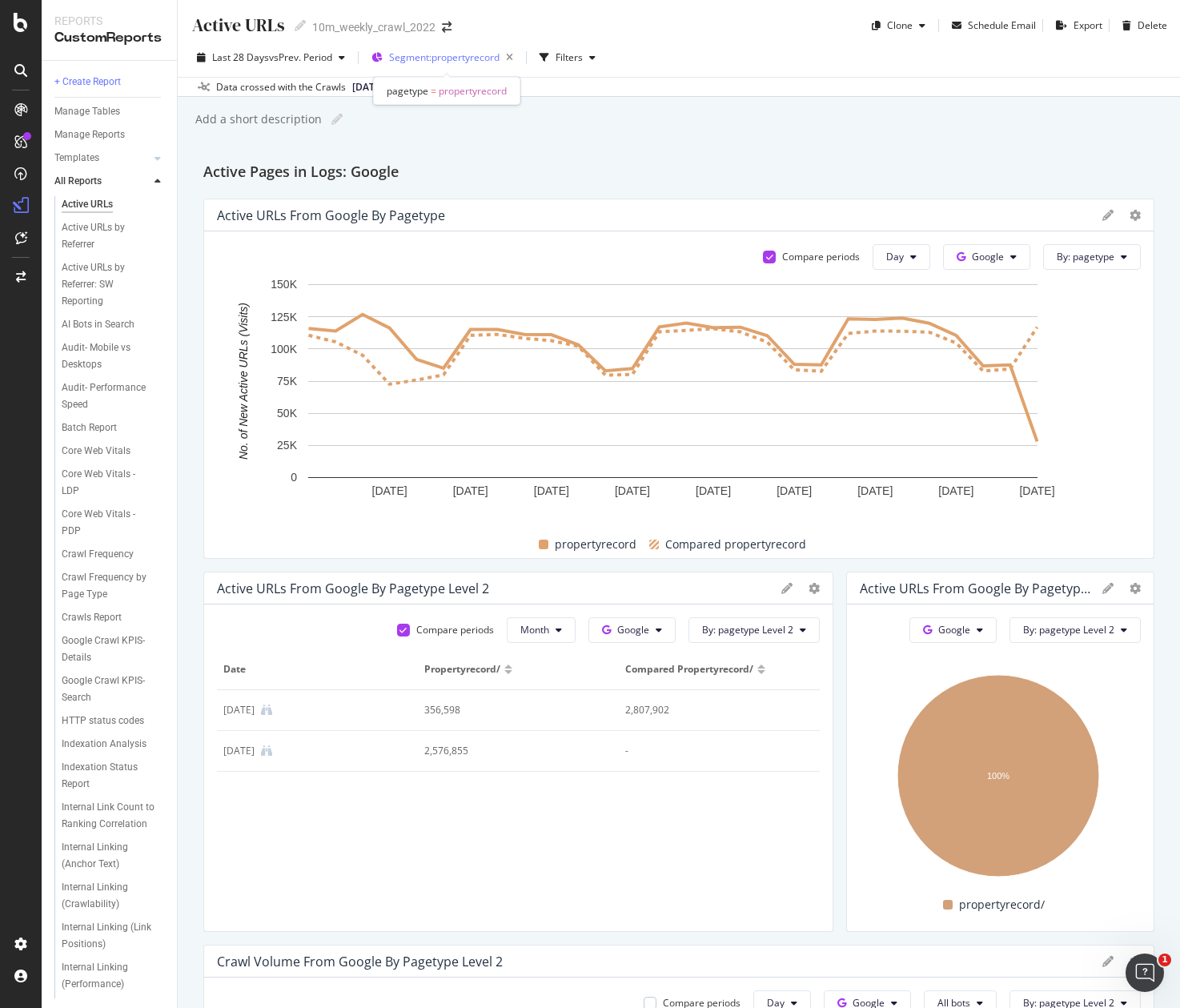
click at [411, 64] on div "Segment: propertyrecord" at bounding box center [454, 58] width 131 height 23
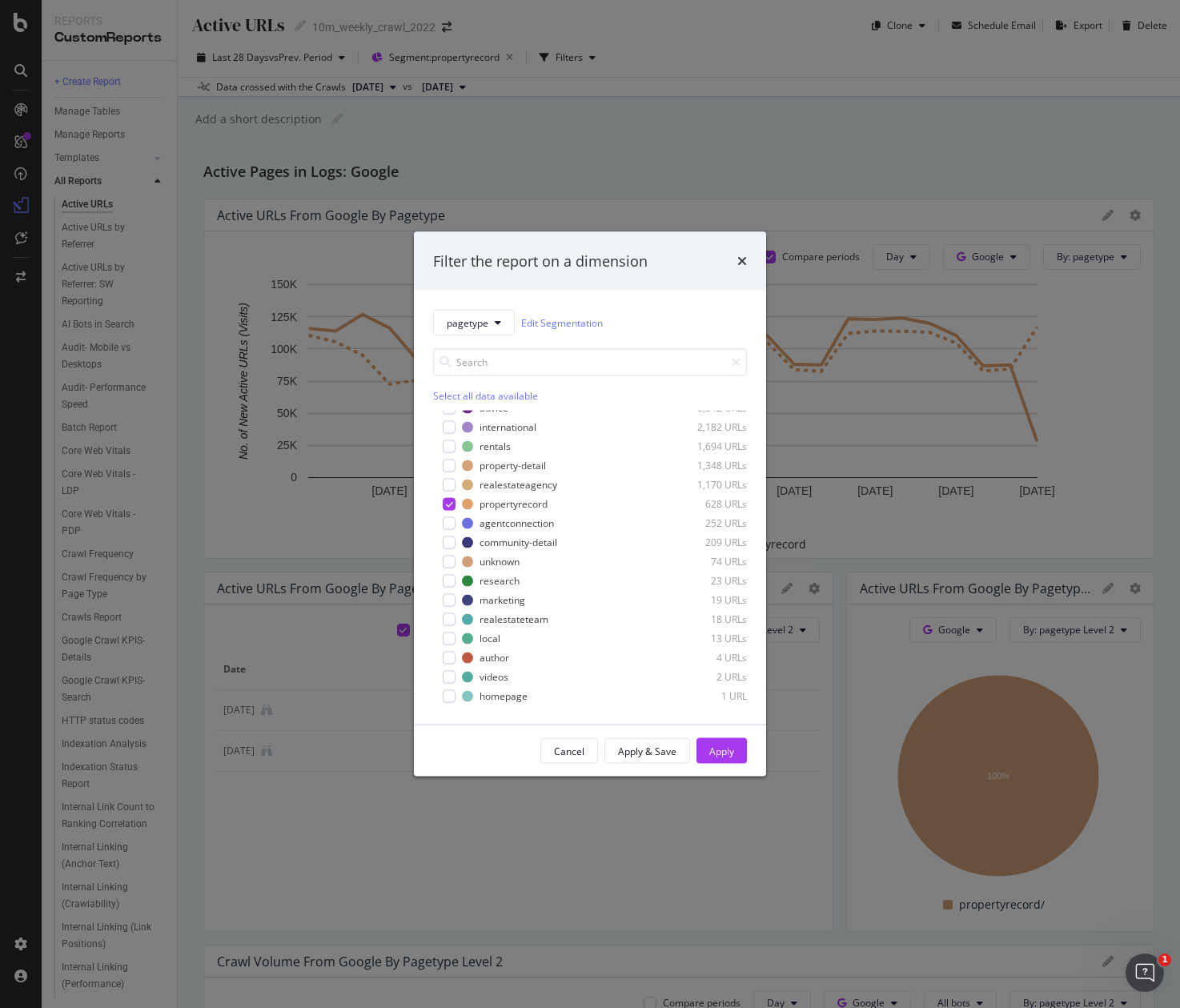
scroll to position [283, 0]
click at [447, 536] on div "modal" at bounding box center [449, 535] width 13 height 13
click at [447, 497] on icon "modal" at bounding box center [450, 496] width 7 height 8
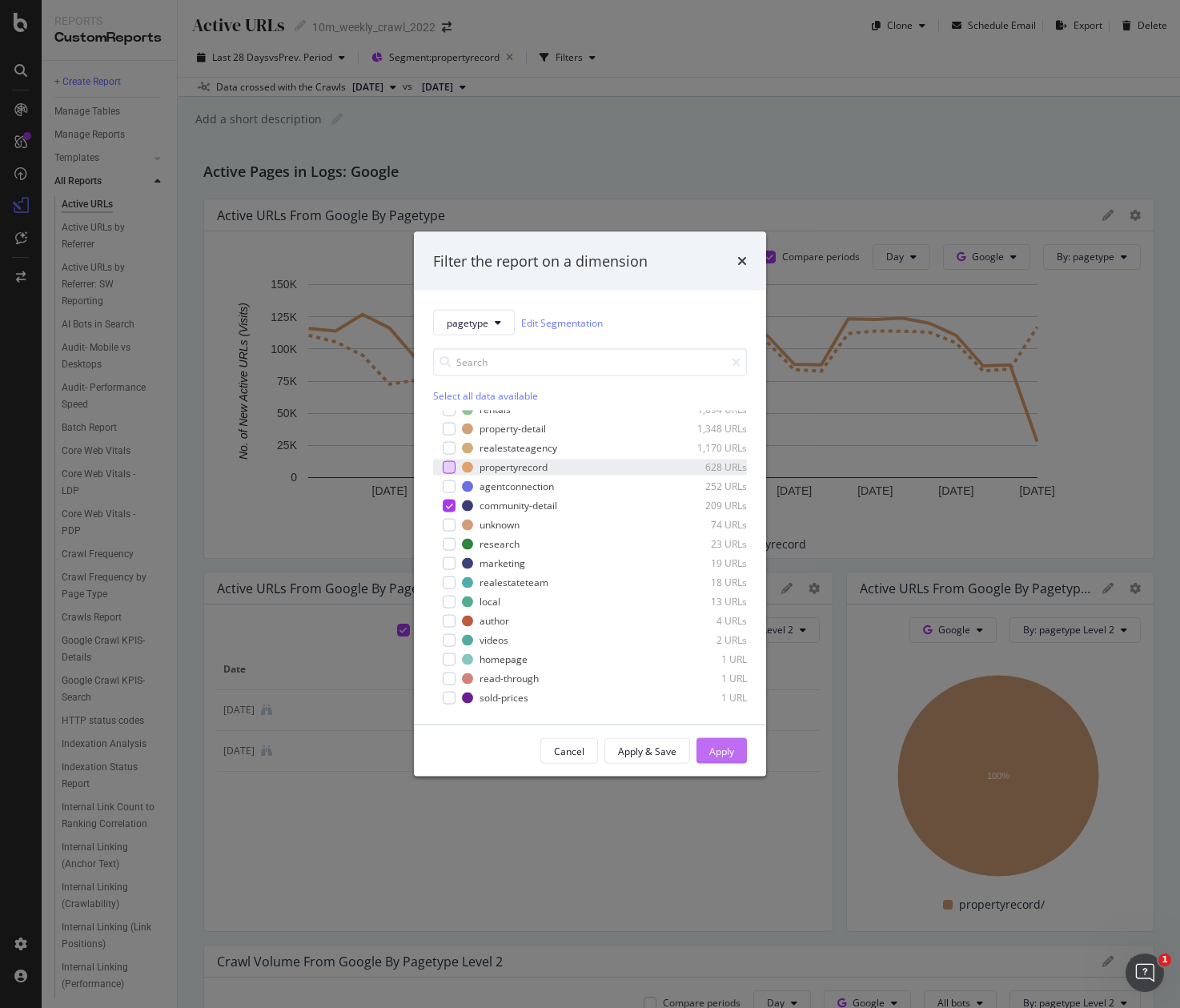
click at [717, 745] on div "Apply" at bounding box center [722, 751] width 25 height 14
